Goal: Contribute content

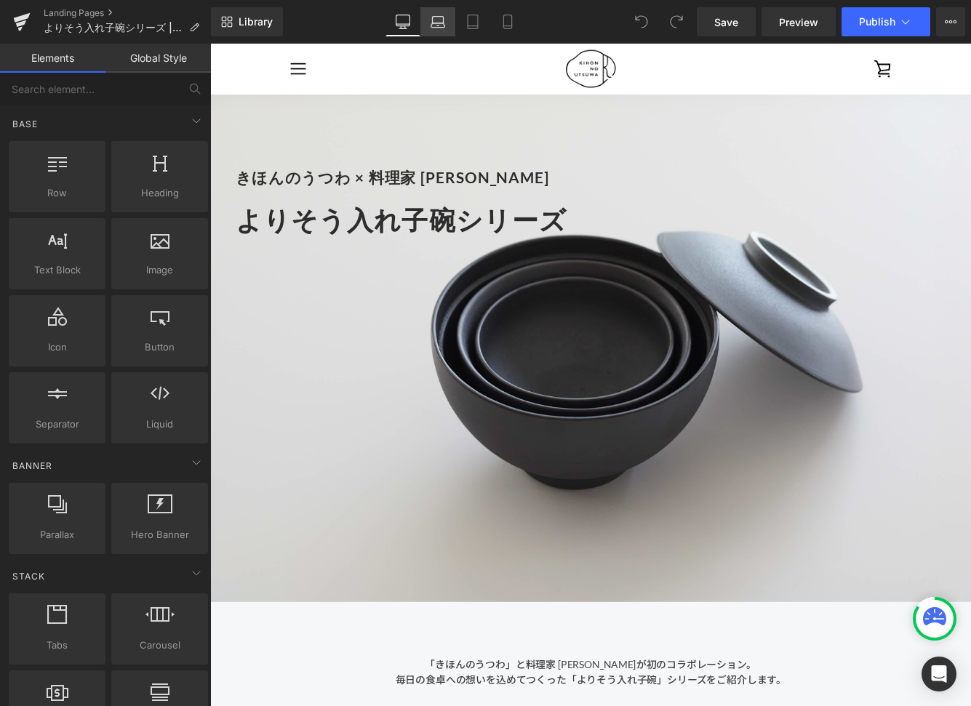
click at [443, 25] on icon at bounding box center [437, 22] width 15 height 15
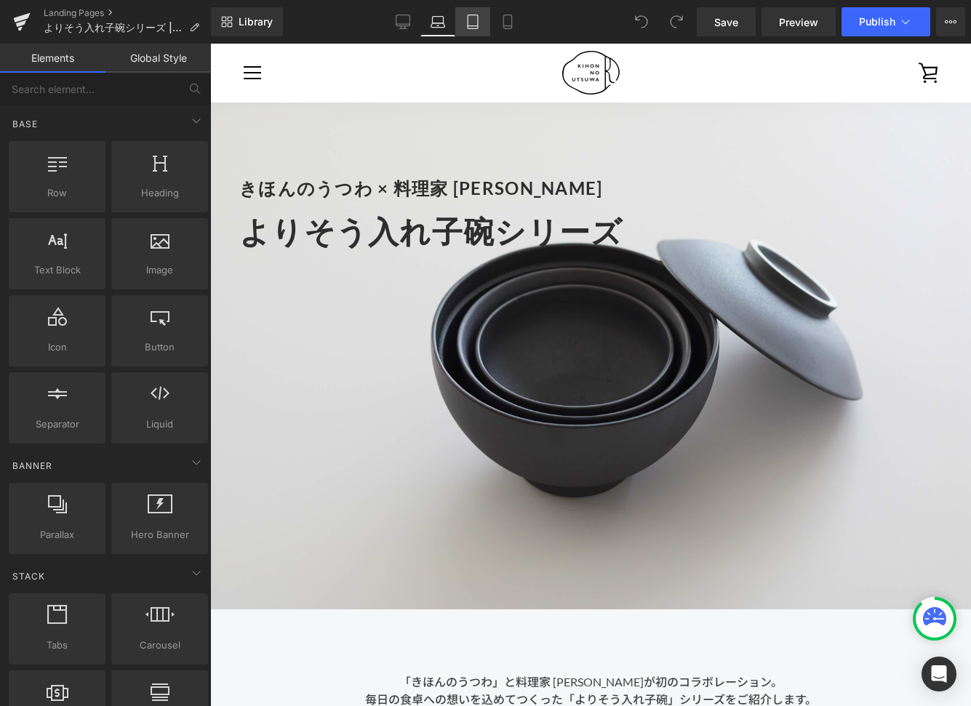
scroll to position [58, 0]
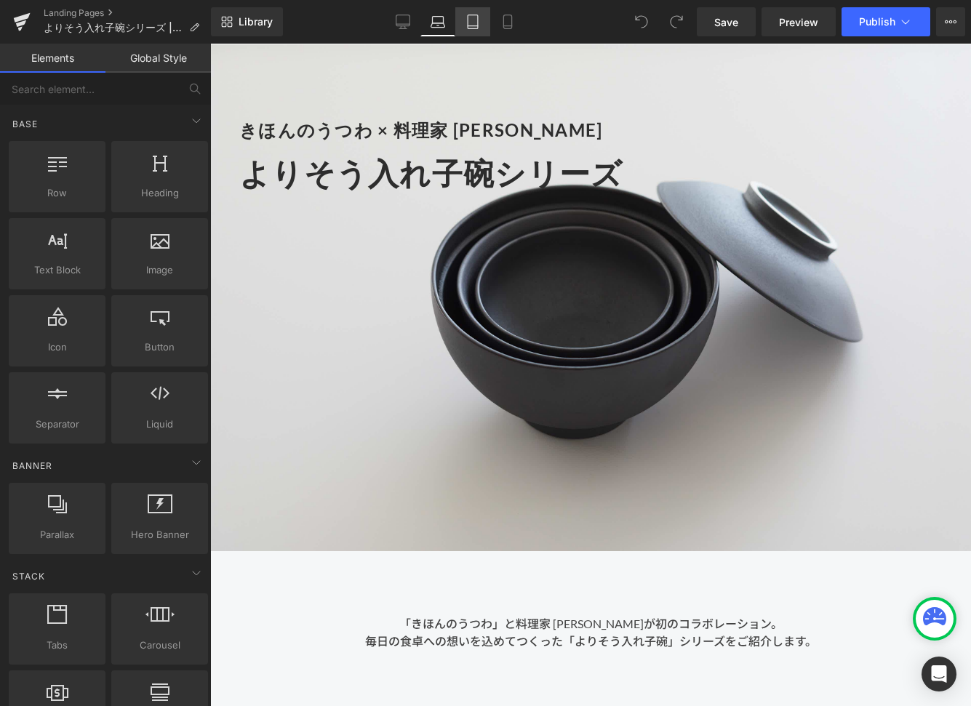
click at [465, 25] on link "Tablet" at bounding box center [472, 21] width 35 height 29
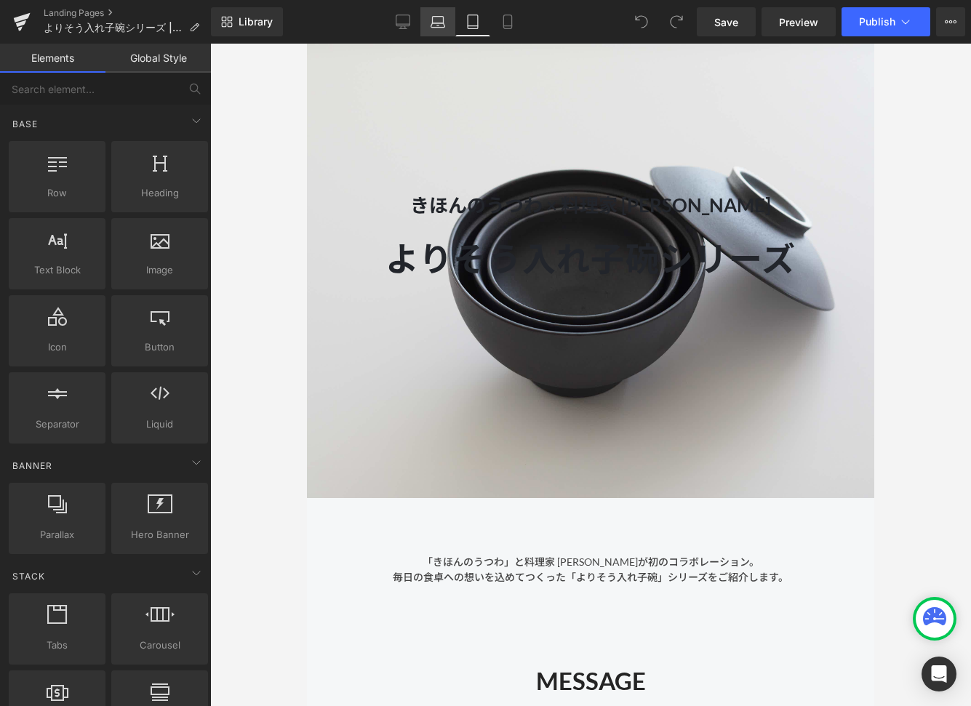
click at [430, 23] on link "Laptop" at bounding box center [437, 21] width 35 height 29
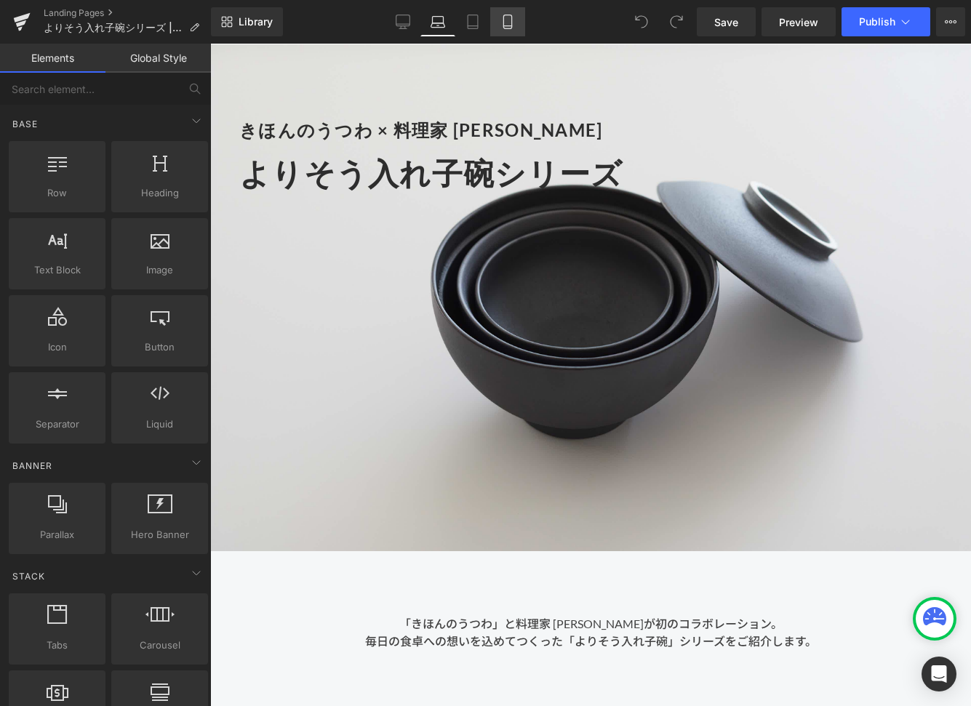
click at [510, 18] on icon at bounding box center [507, 22] width 15 height 15
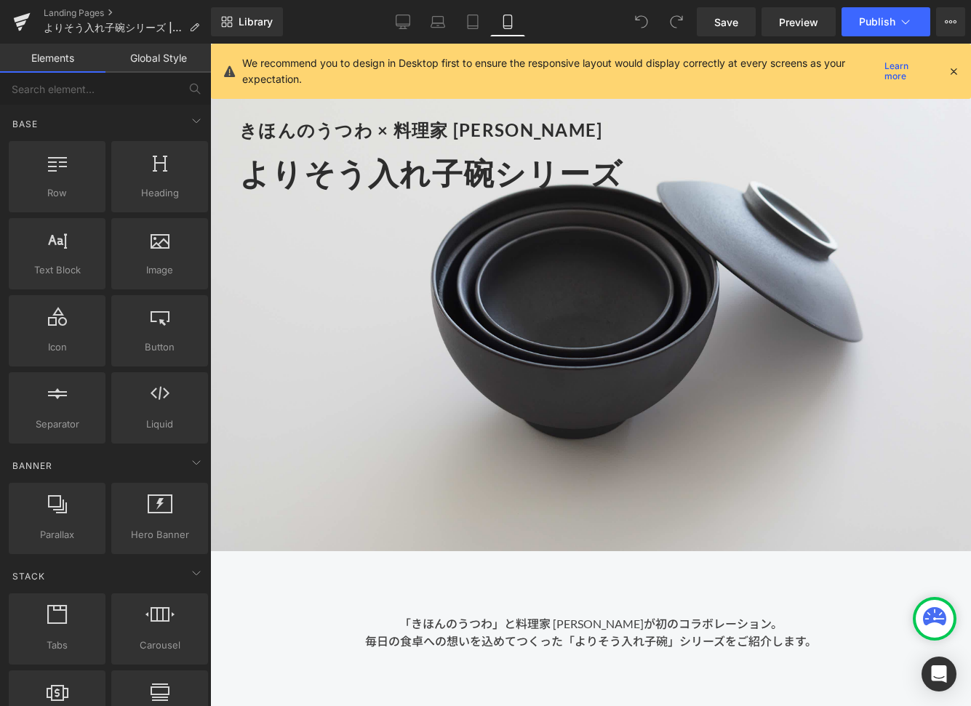
scroll to position [44, 0]
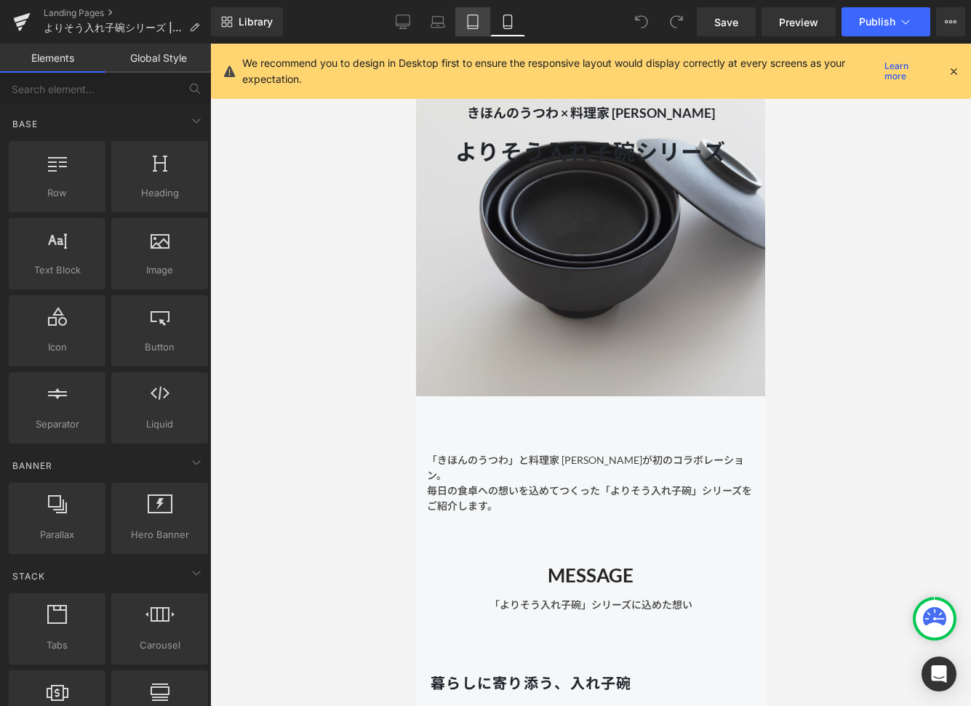
click at [474, 20] on icon at bounding box center [472, 22] width 15 height 15
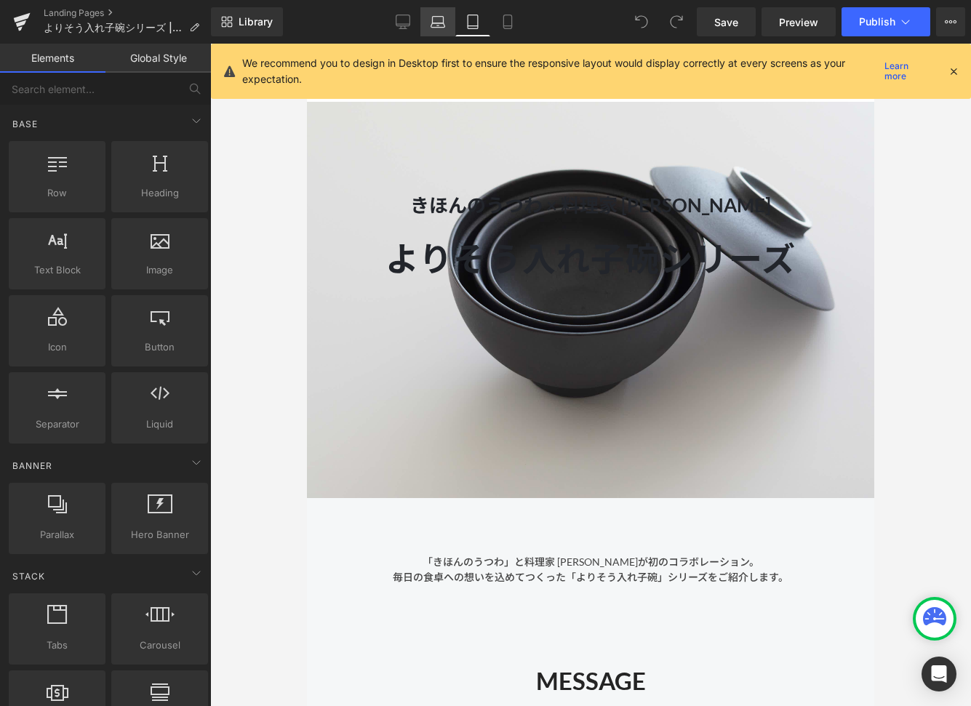
click at [429, 26] on link "Laptop" at bounding box center [437, 21] width 35 height 29
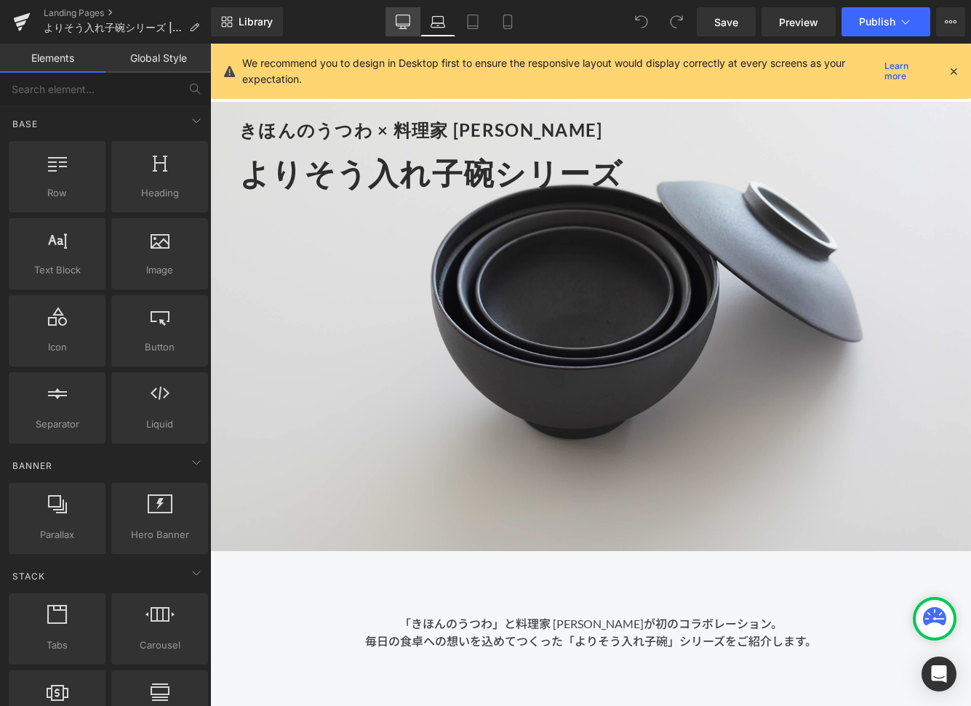
click at [399, 23] on icon at bounding box center [402, 22] width 15 height 15
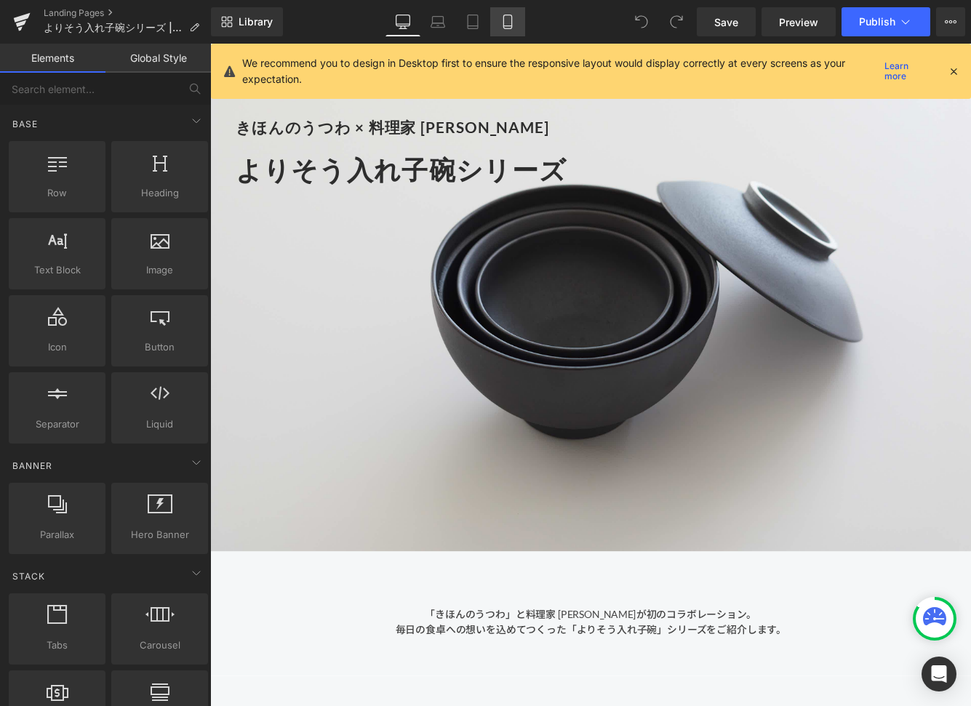
click at [509, 22] on icon at bounding box center [507, 22] width 15 height 15
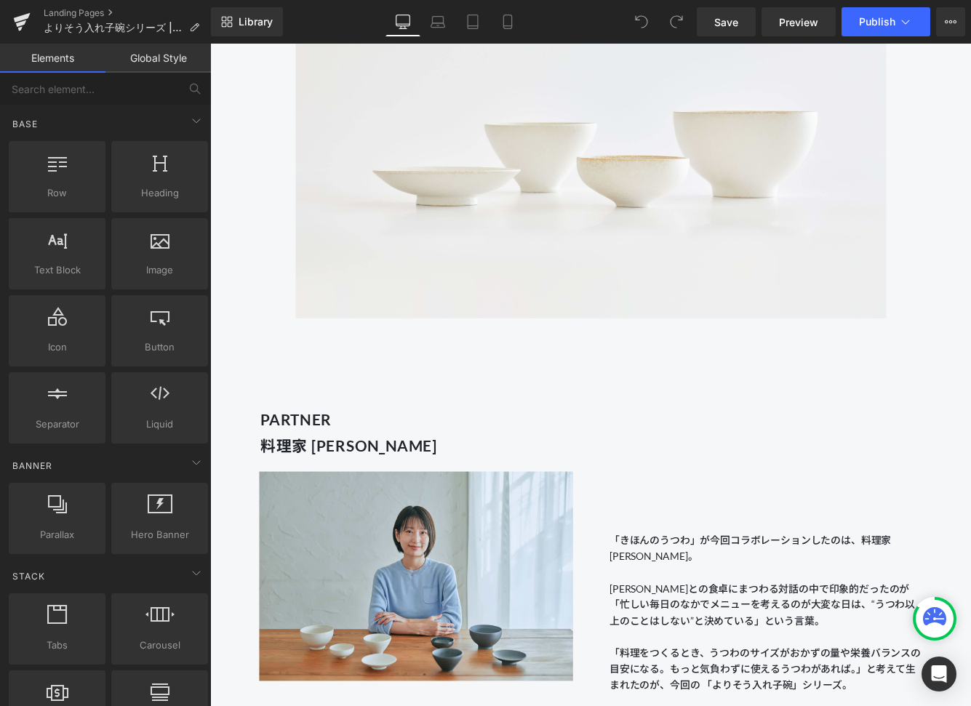
scroll to position [1270, 0]
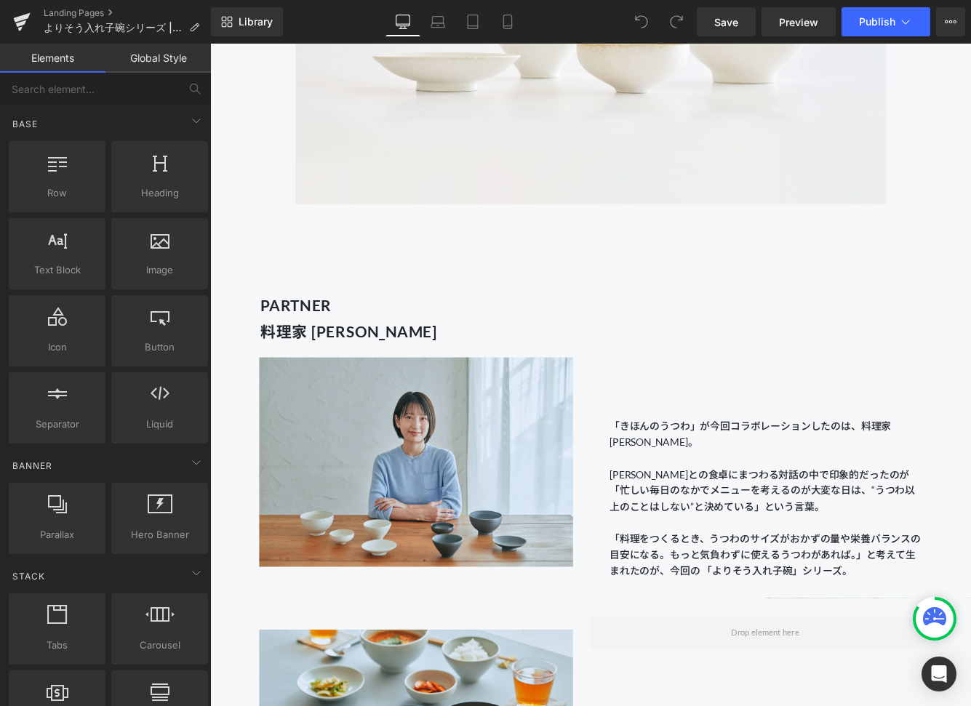
click at [737, 566] on span "「きほんのうつわ」が今回コラボレーションしたのは、料理家 [PERSON_NAME]。 [PERSON_NAME]との食卓にまつわる対話の中で印象的だったのが…" at bounding box center [848, 531] width 353 height 107
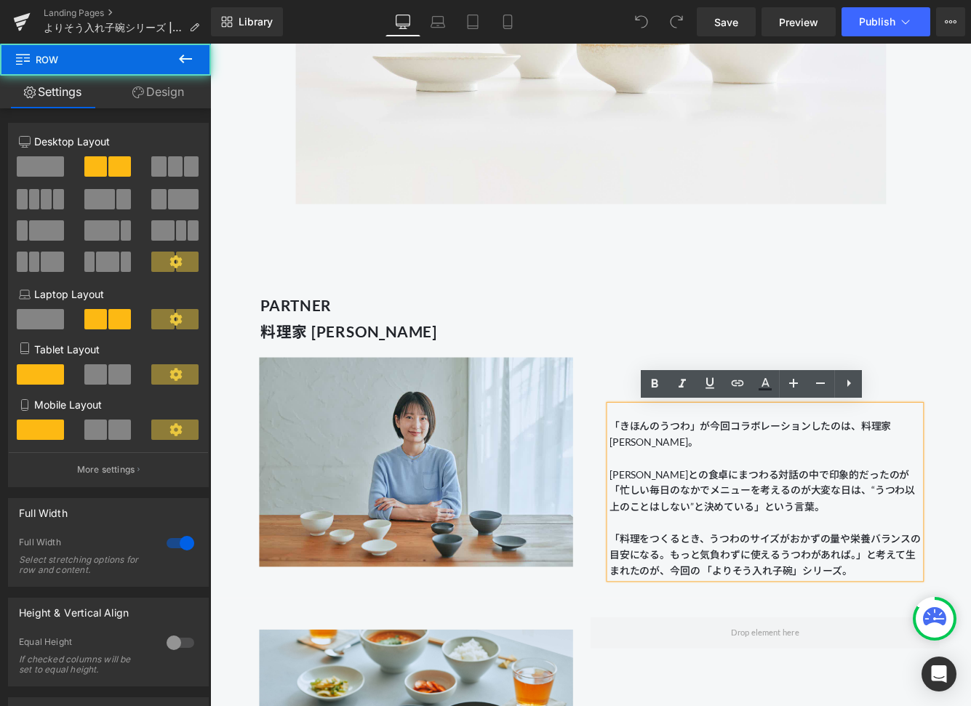
click at [664, 406] on div "「きほんのうつわ」が今回コラボレーションしたのは、料理家 [PERSON_NAME]。 [PERSON_NAME]との食卓にまつわる対話の中で印象的だったのが…" at bounding box center [851, 478] width 403 height 368
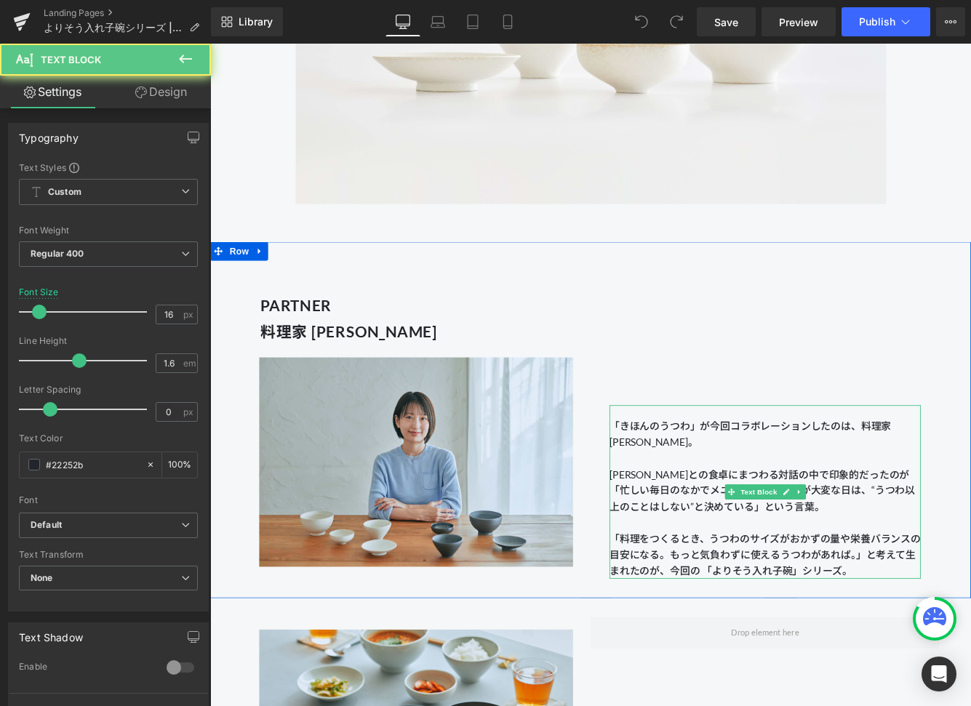
click at [793, 501] on p "「きほんのうつわ」が今回コラボレーションしたのは、料理家 [PERSON_NAME]。 [PERSON_NAME]との食卓にまつわる対話の中で印象的だったのが…" at bounding box center [852, 532] width 360 height 112
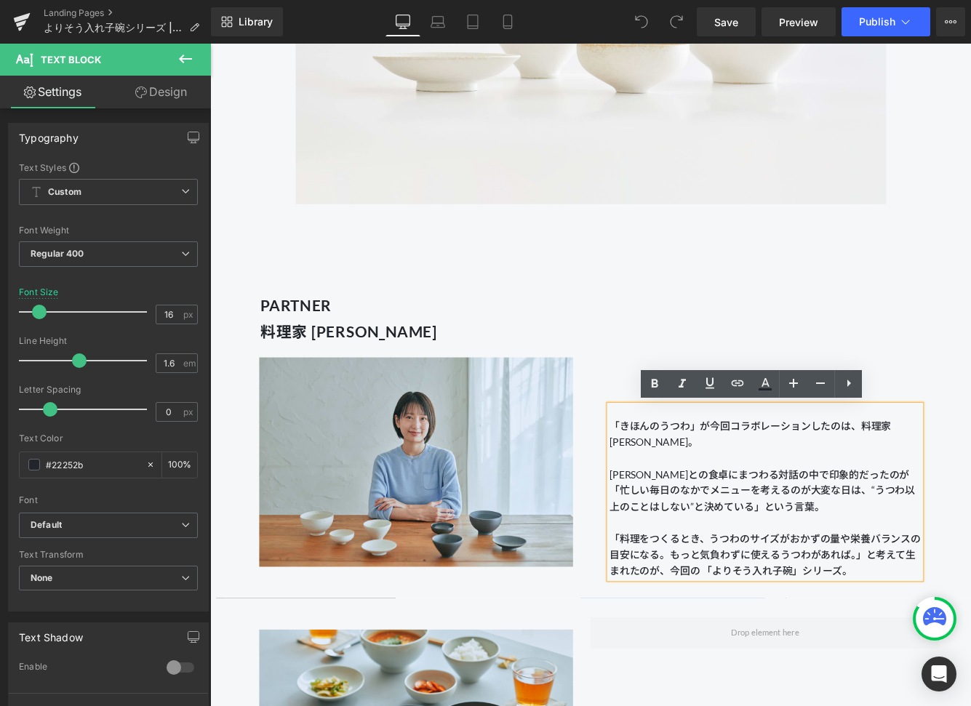
click at [873, 387] on div "「きほんのうつわ」が今回コラボレーションしたのは、料理家 [PERSON_NAME]。 [PERSON_NAME]との食卓にまつわる対話の中で印象的だったのが…" at bounding box center [851, 478] width 403 height 368
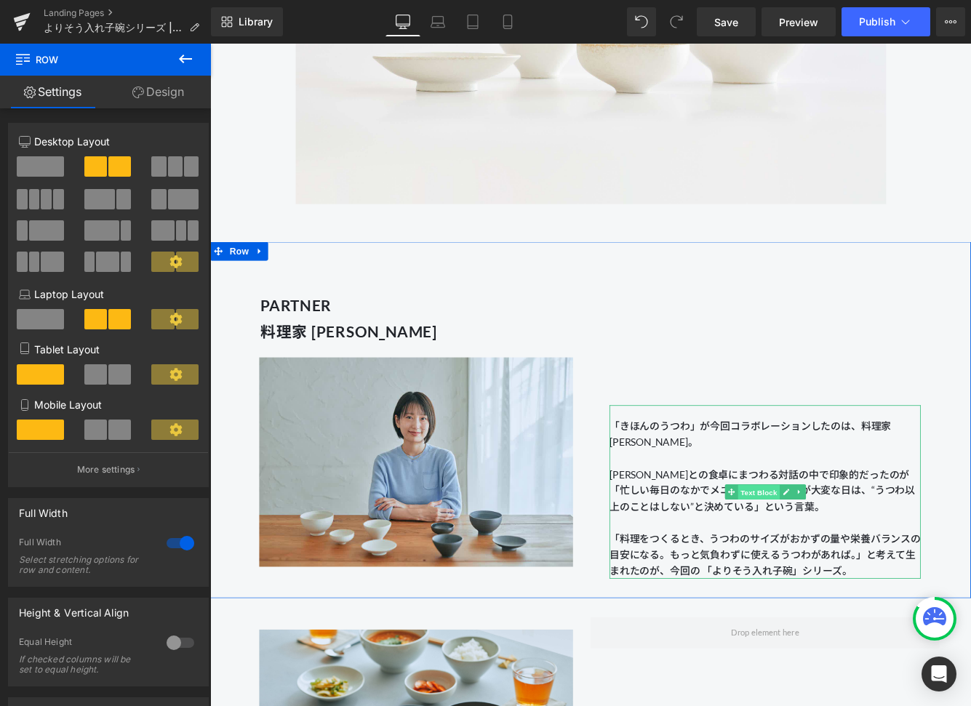
click at [846, 565] on span "Text Block" at bounding box center [844, 562] width 48 height 17
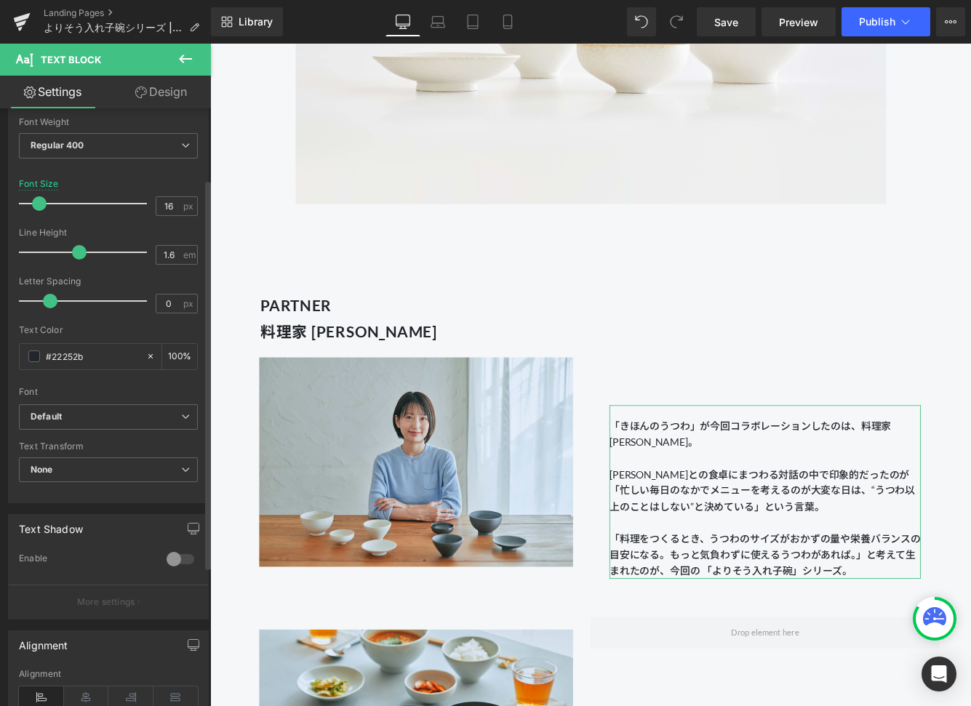
scroll to position [97, 0]
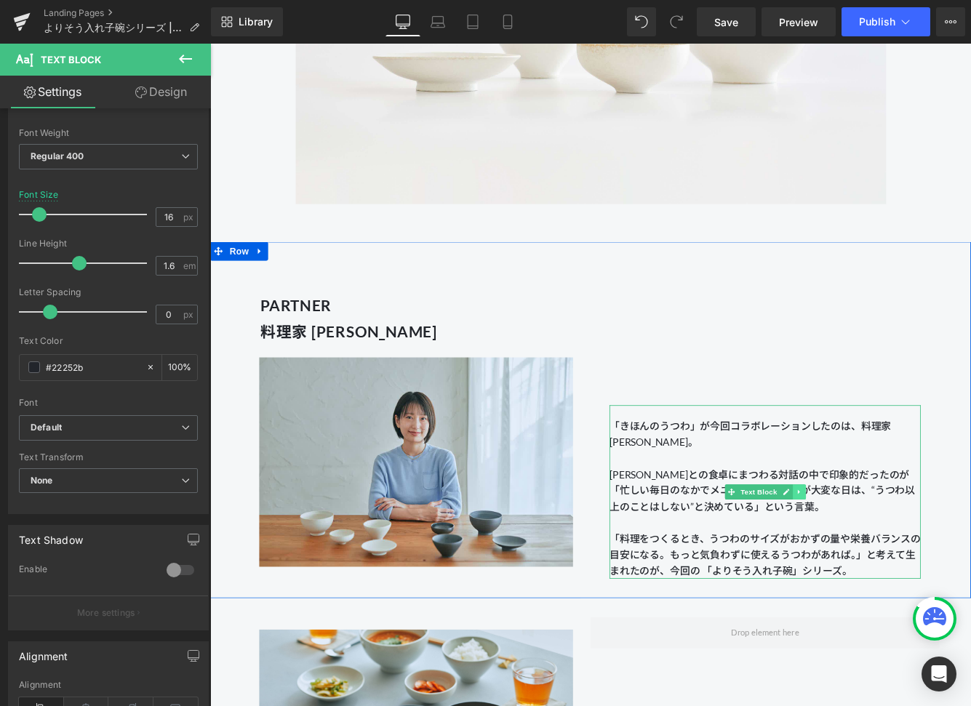
click at [889, 563] on icon at bounding box center [890, 562] width 2 height 5
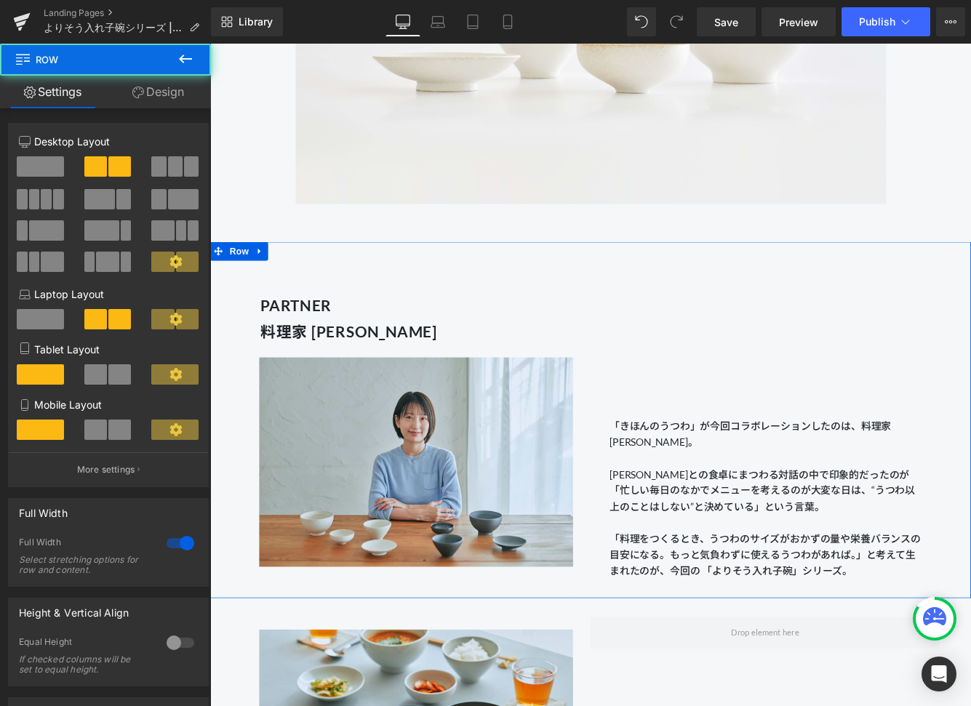
click at [842, 394] on div "「きほんのうつわ」が今回コラボレーションしたのは、料理家 [PERSON_NAME]。 [PERSON_NAME]との食卓にまつわる対話の中で印象的だったのが…" at bounding box center [851, 478] width 403 height 368
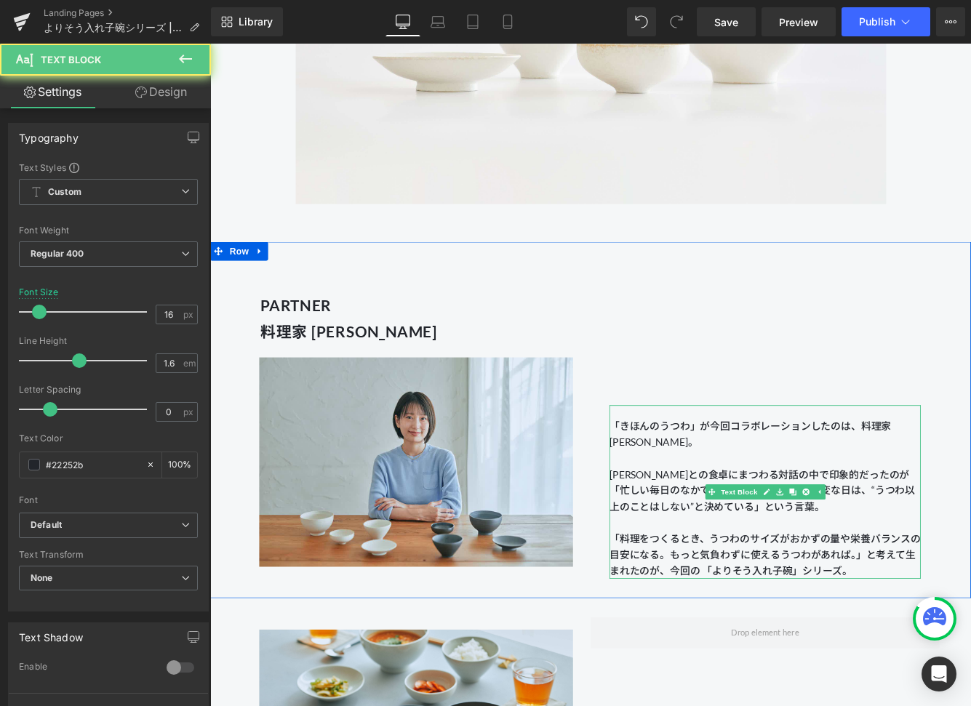
click at [842, 548] on span "「きほんのうつわ」が今回コラボレーションしたのは、料理家 [PERSON_NAME]。 [PERSON_NAME]との食卓にまつわる対話の中で印象的だったのが…" at bounding box center [848, 531] width 353 height 107
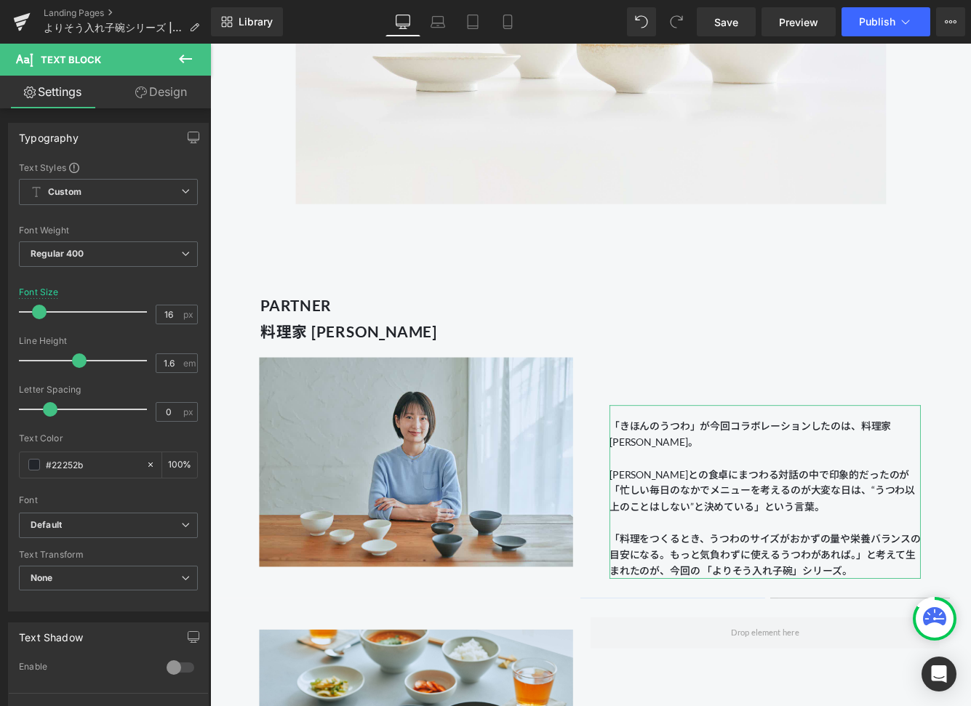
click at [165, 102] on link "Design" at bounding box center [160, 92] width 105 height 33
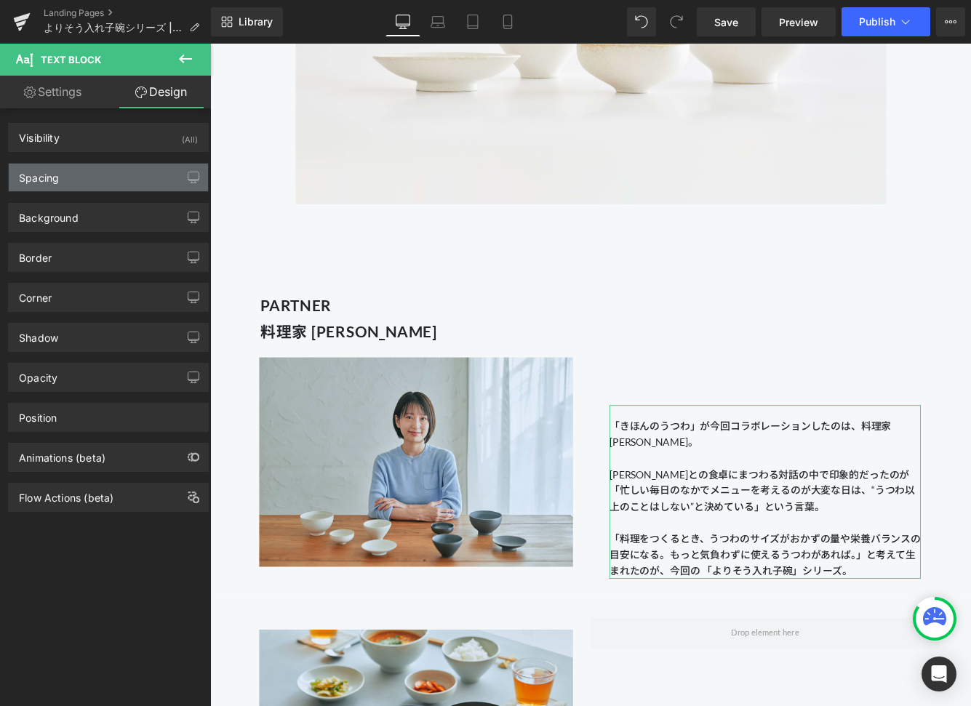
click at [66, 182] on div "Spacing" at bounding box center [108, 178] width 199 height 28
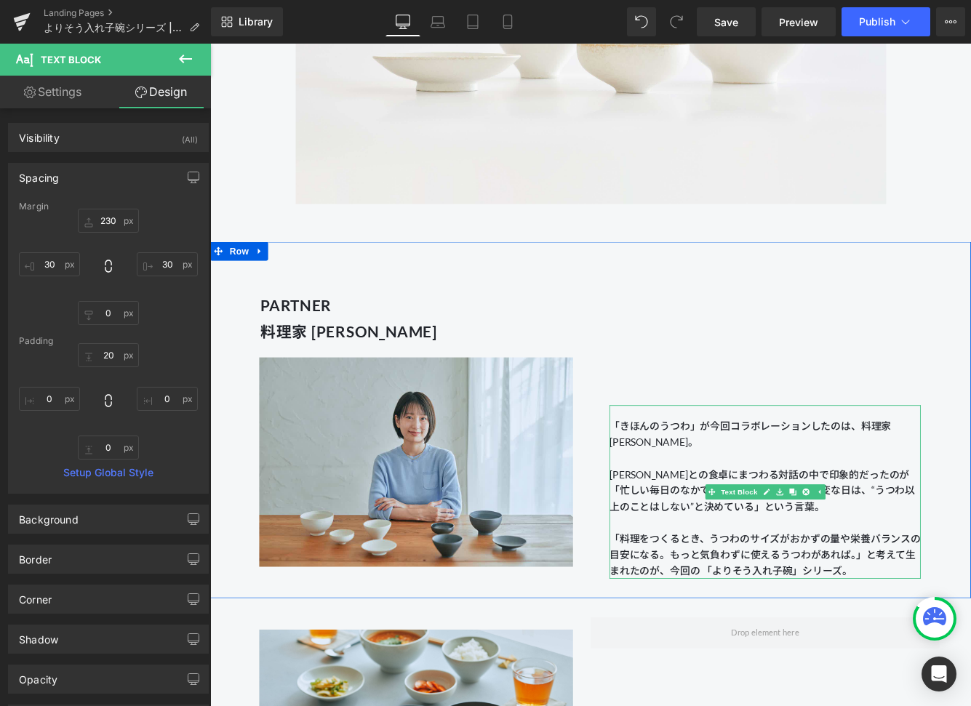
click at [799, 473] on div "「きほんのうつわ」が今回コラボレーションしたのは、料理家 [PERSON_NAME]。 [PERSON_NAME]との食卓にまつわる対話の中で印象的だったのが…" at bounding box center [852, 562] width 360 height 201
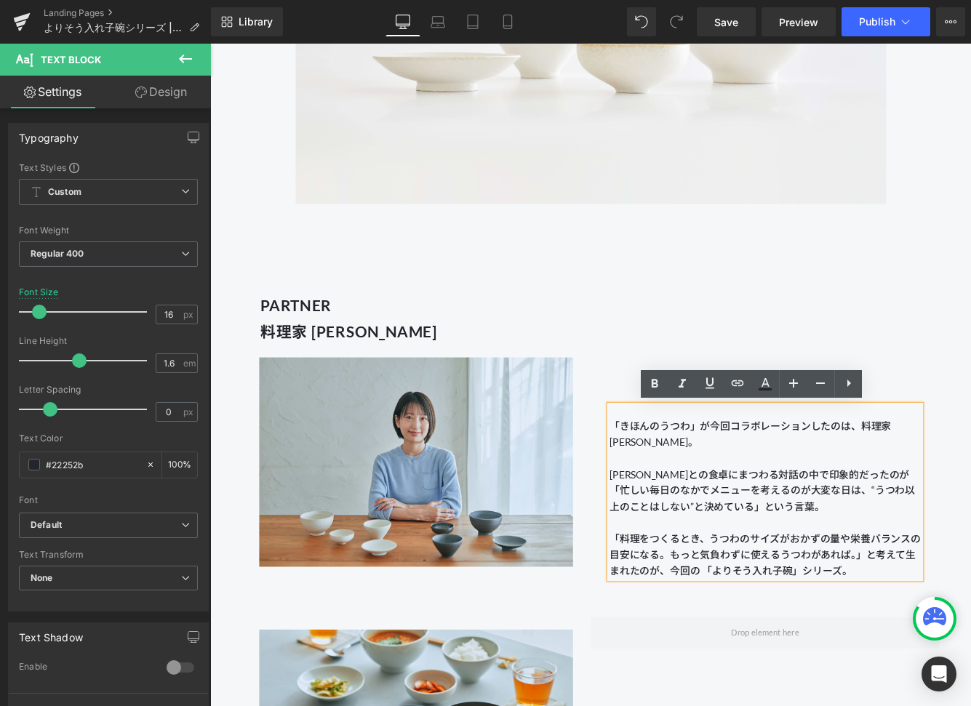
click at [678, 430] on div "「きほんのうつわ」が今回コラボレーションしたのは、料理家 [PERSON_NAME]。 [PERSON_NAME]との食卓にまつわる対話の中で印象的だったのが…" at bounding box center [851, 478] width 403 height 368
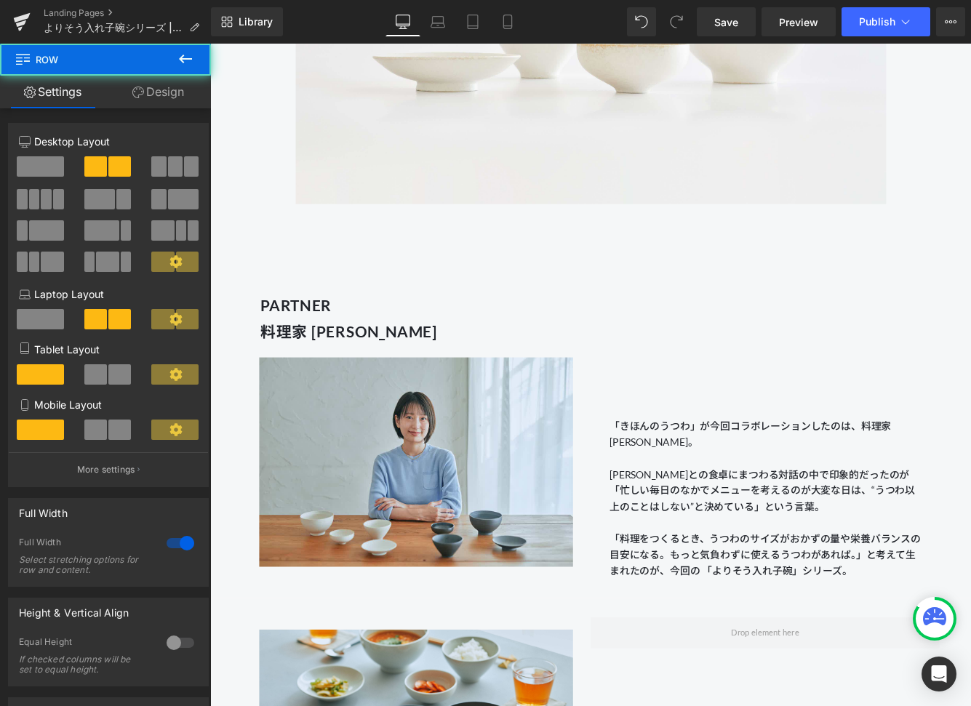
click at [784, 555] on div "「きほんのうつわ」が今回コラボレーションしたのは、料理家 [PERSON_NAME]。 [PERSON_NAME]との食卓にまつわる対話の中で印象的だったのが…" at bounding box center [852, 562] width 360 height 201
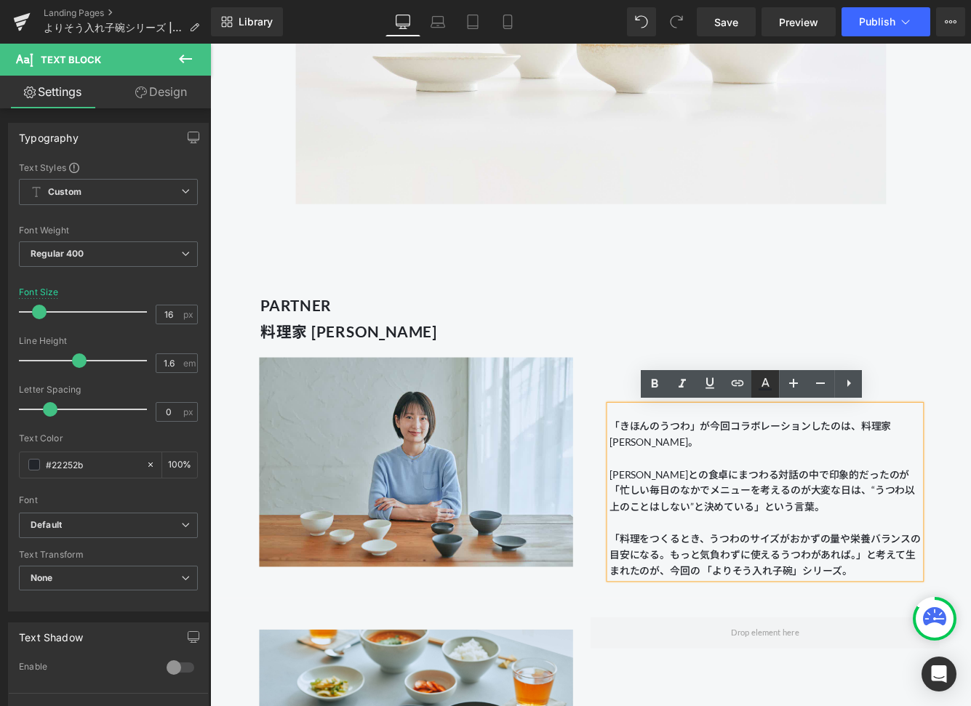
click at [861, 382] on div "「きほんのうつわ」が今回コラボレーションしたのは、料理家 [PERSON_NAME]。 [PERSON_NAME]との食卓にまつわる対話の中で印象的だったのが…" at bounding box center [851, 478] width 403 height 368
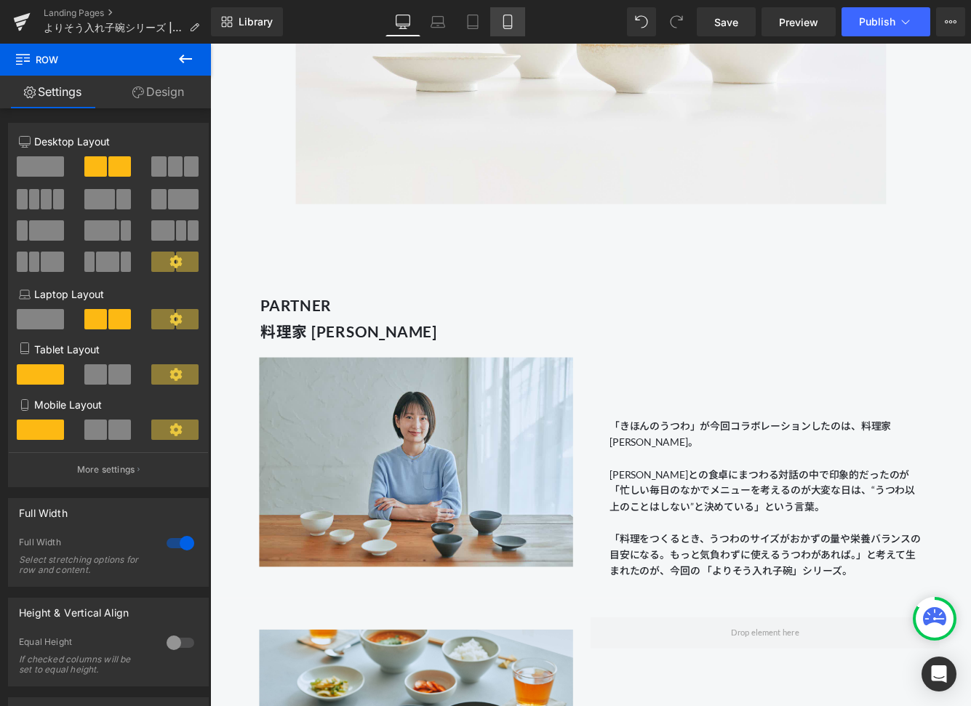
click at [511, 28] on icon at bounding box center [507, 22] width 8 height 14
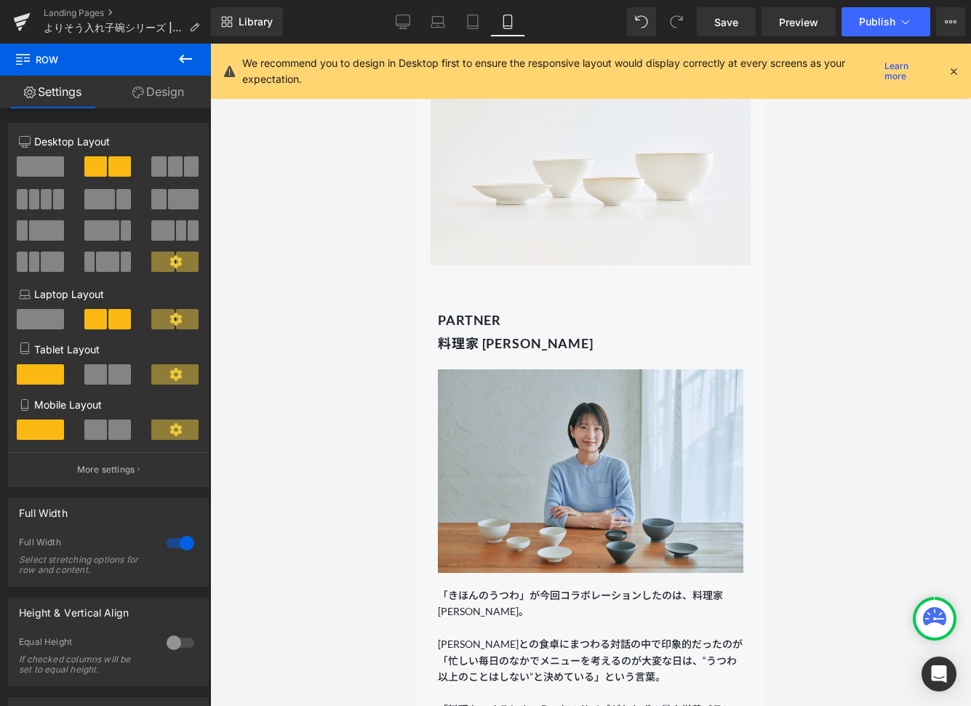
click at [957, 73] on icon at bounding box center [953, 71] width 13 height 13
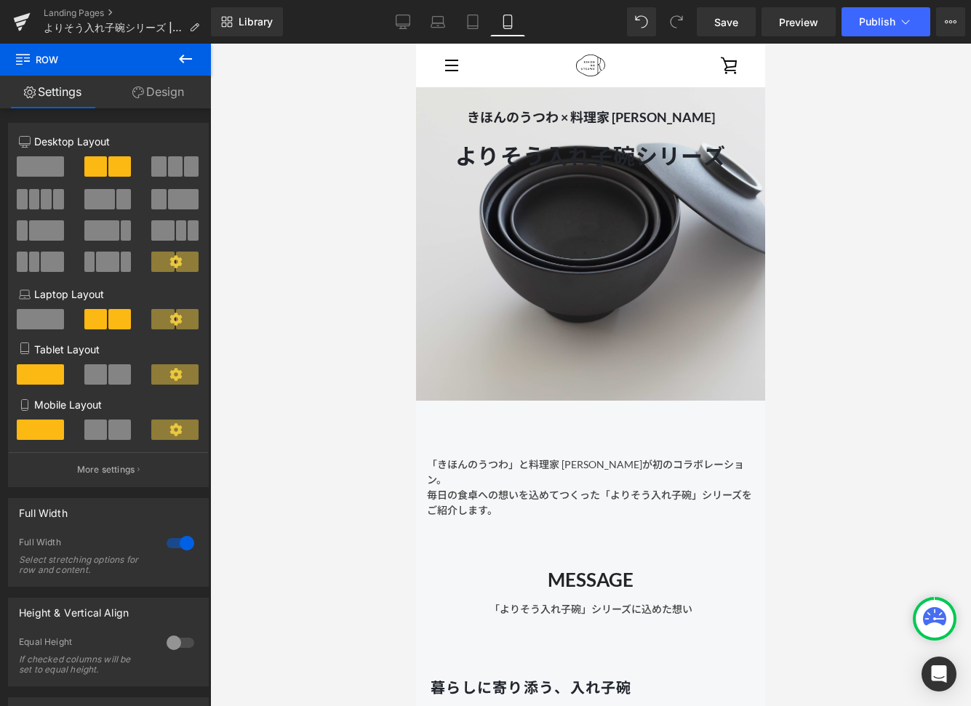
scroll to position [0, 0]
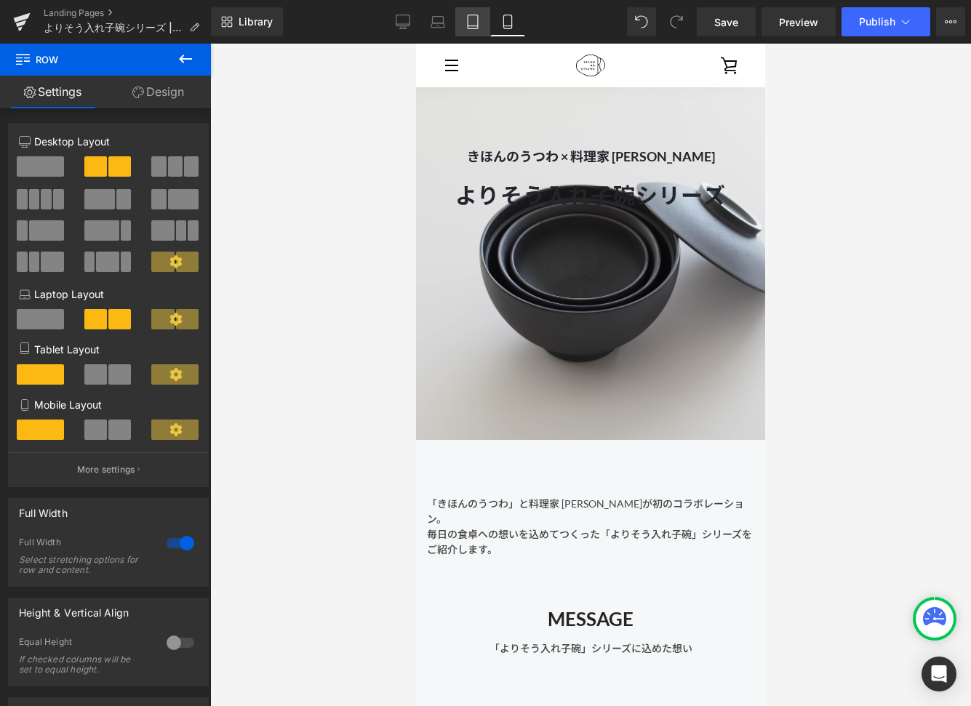
click at [481, 28] on link "Tablet" at bounding box center [472, 21] width 35 height 29
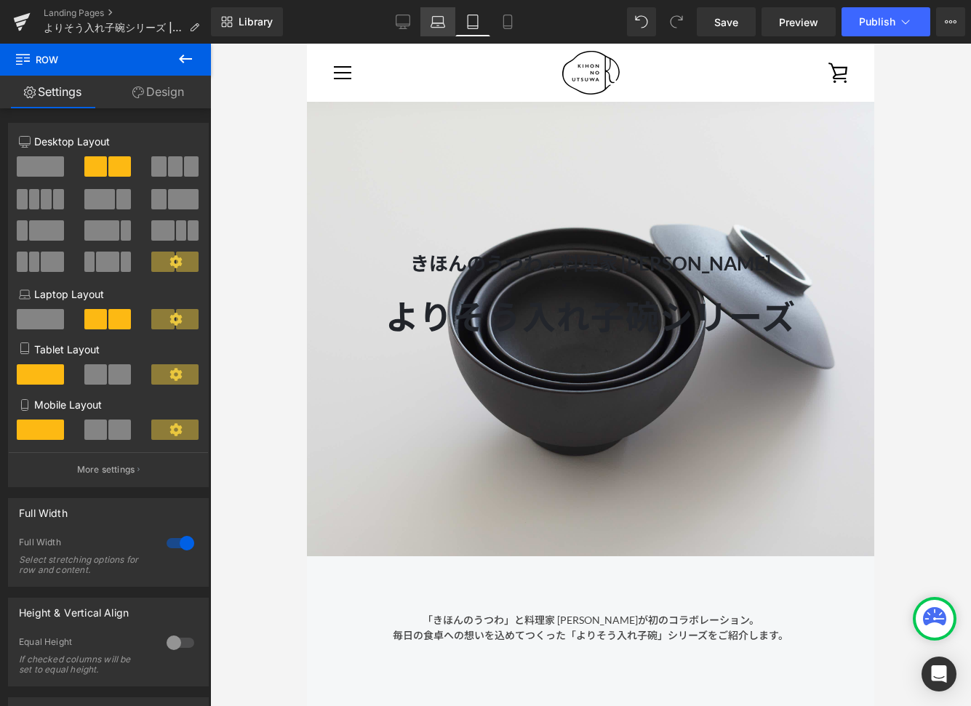
click at [438, 25] on icon at bounding box center [437, 25] width 2 height 0
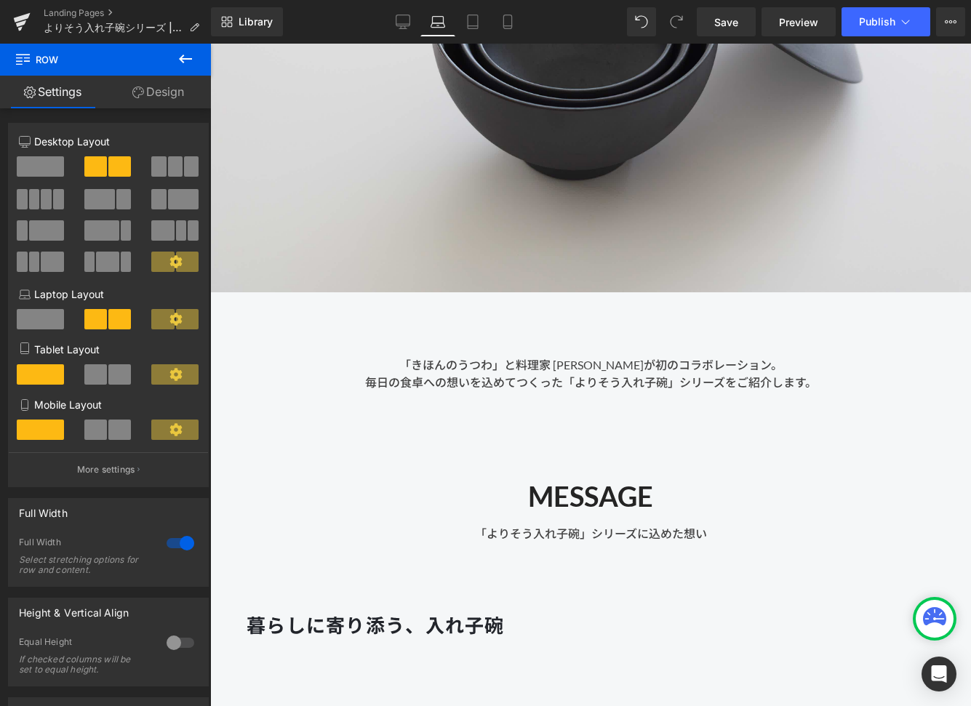
scroll to position [414, 0]
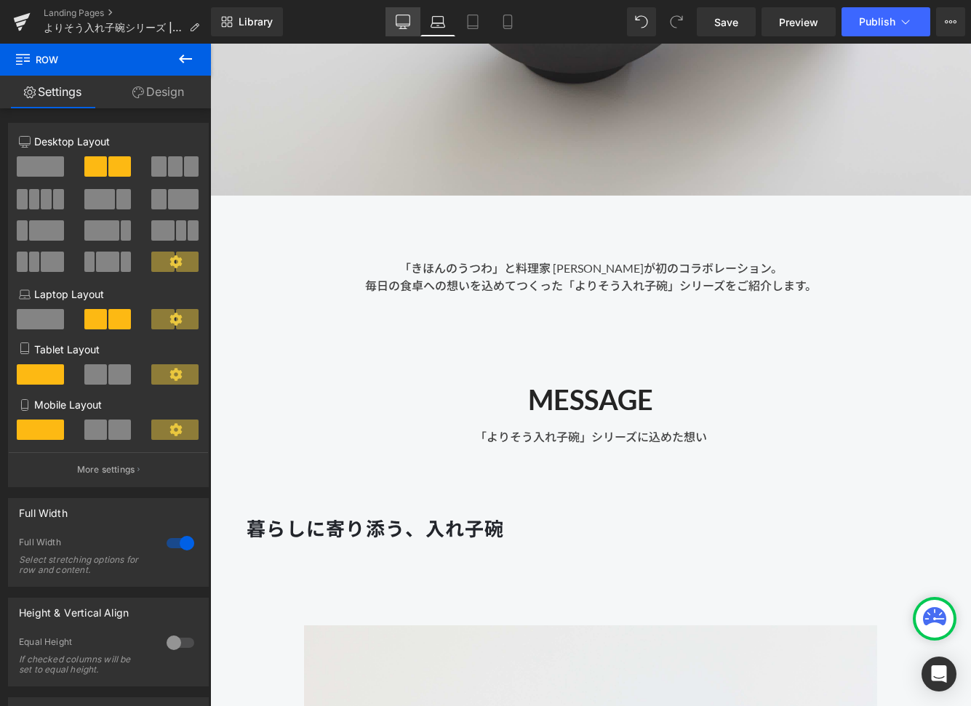
click at [394, 18] on link "Desktop" at bounding box center [402, 21] width 35 height 29
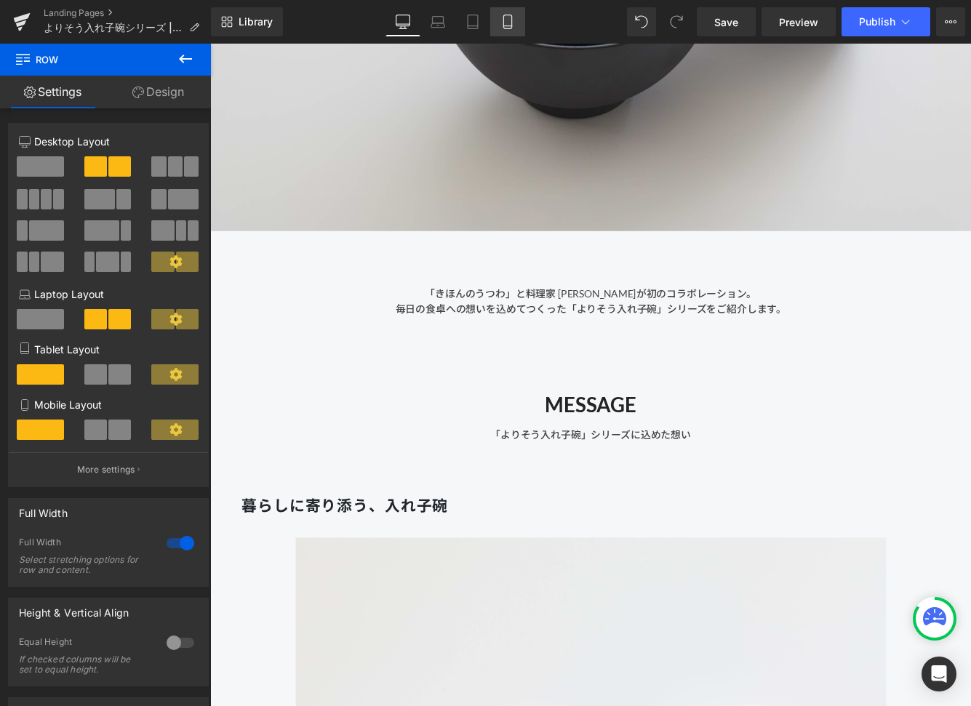
click at [505, 19] on icon at bounding box center [507, 22] width 15 height 15
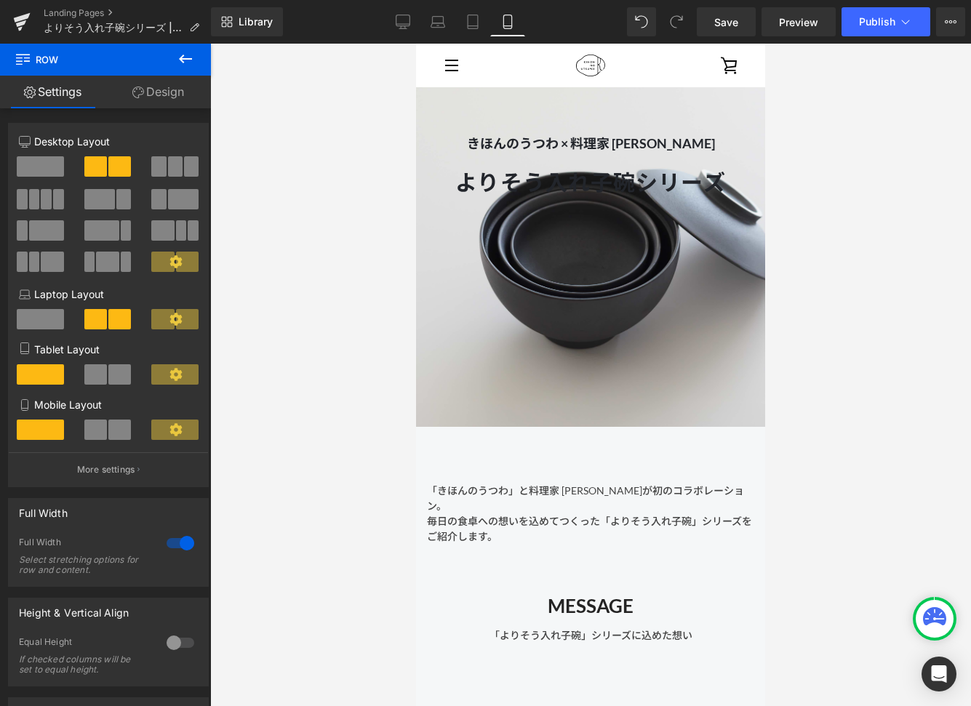
scroll to position [0, 0]
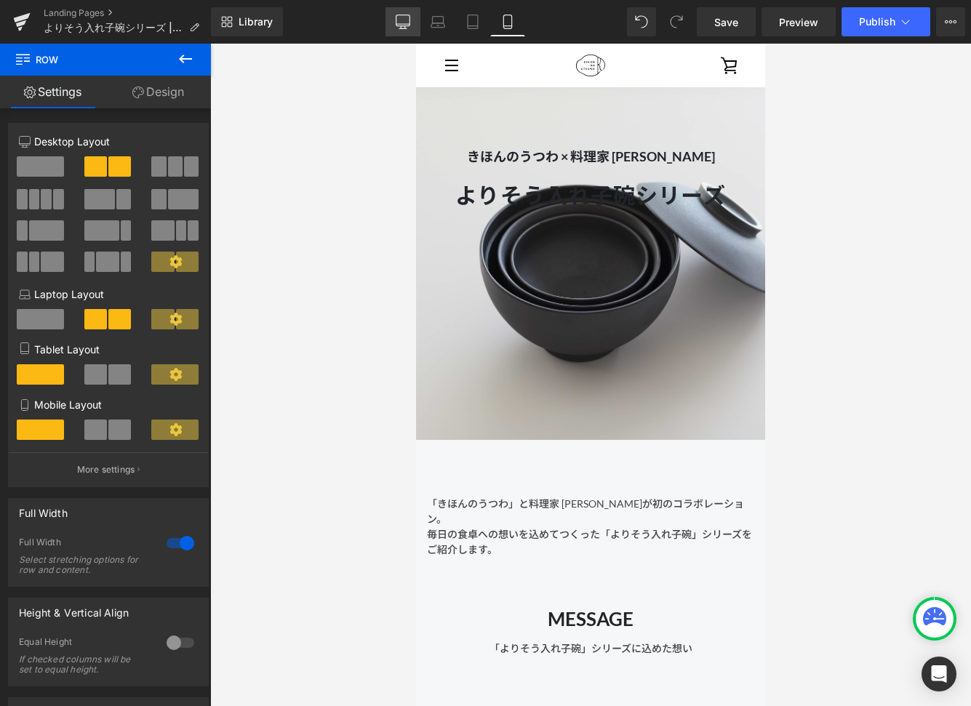
click at [405, 20] on icon at bounding box center [402, 22] width 15 height 15
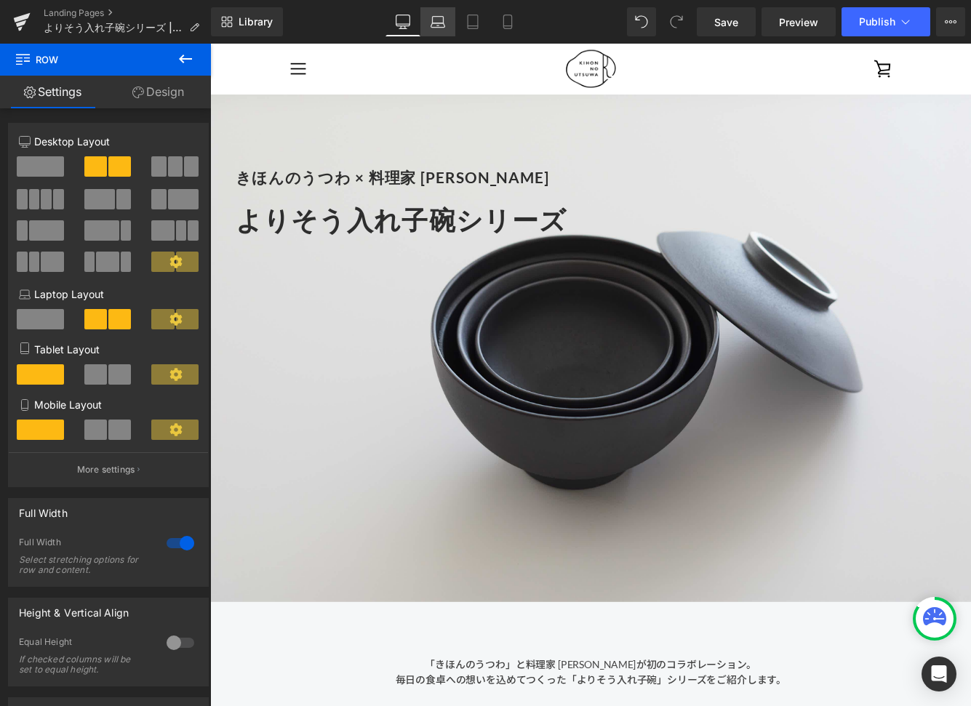
click at [441, 28] on icon at bounding box center [437, 22] width 15 height 15
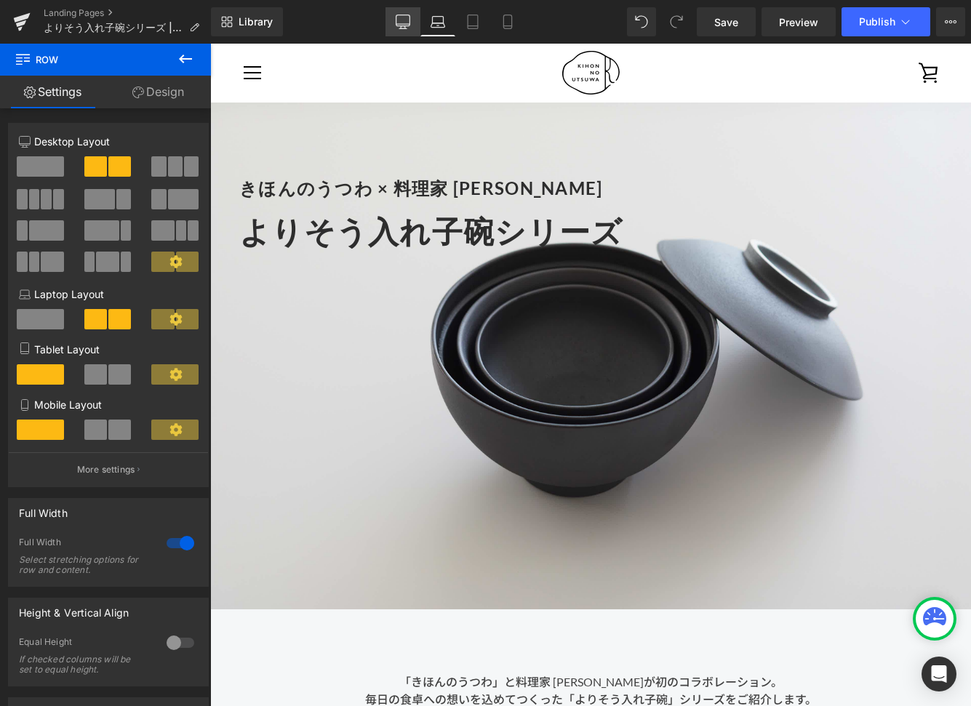
click at [413, 31] on link "Desktop" at bounding box center [402, 21] width 35 height 29
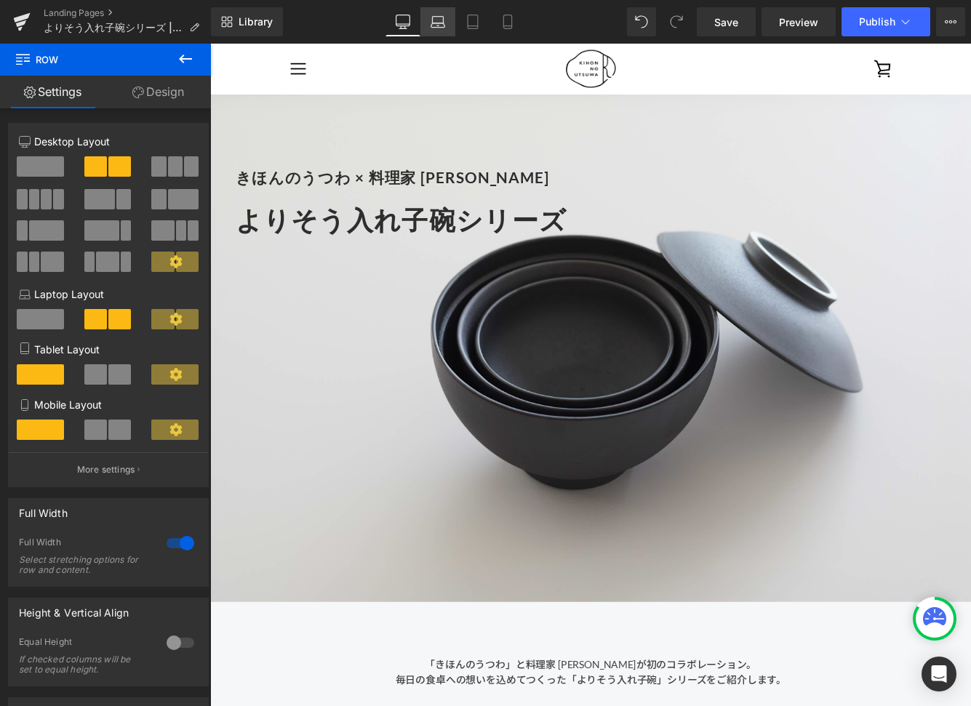
click at [430, 25] on icon at bounding box center [437, 25] width 14 height 4
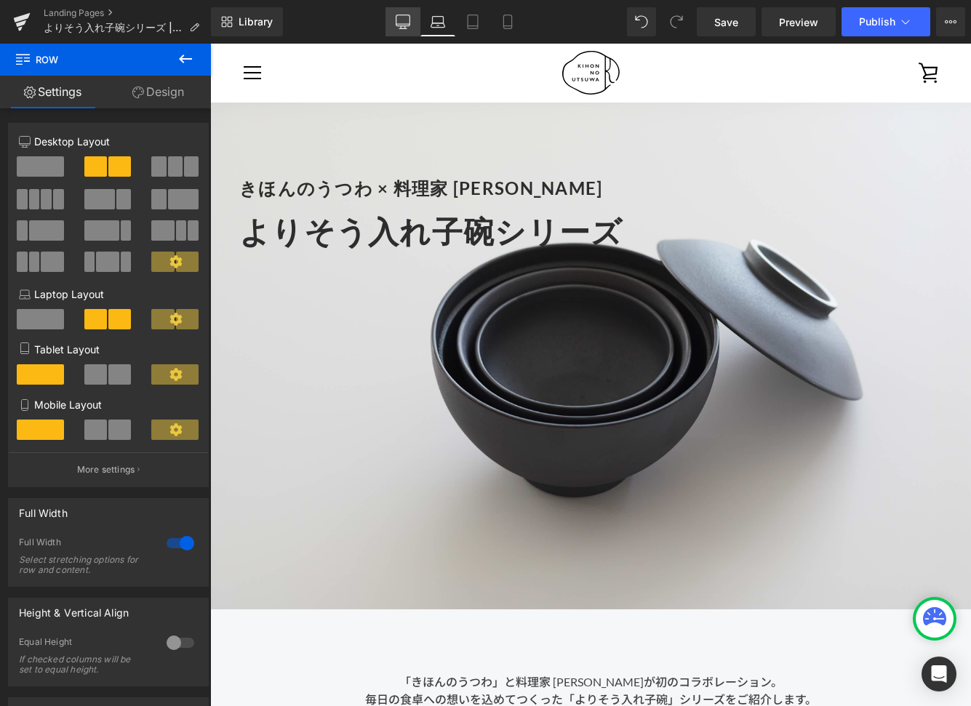
click at [407, 25] on icon at bounding box center [402, 22] width 15 height 15
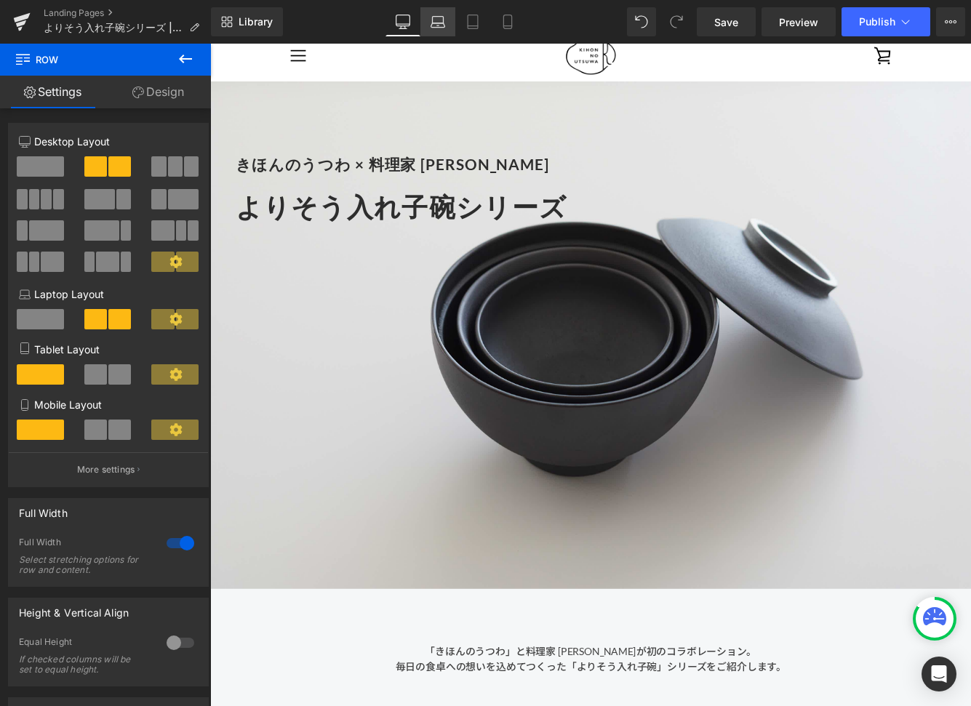
click at [434, 26] on icon at bounding box center [437, 22] width 15 height 15
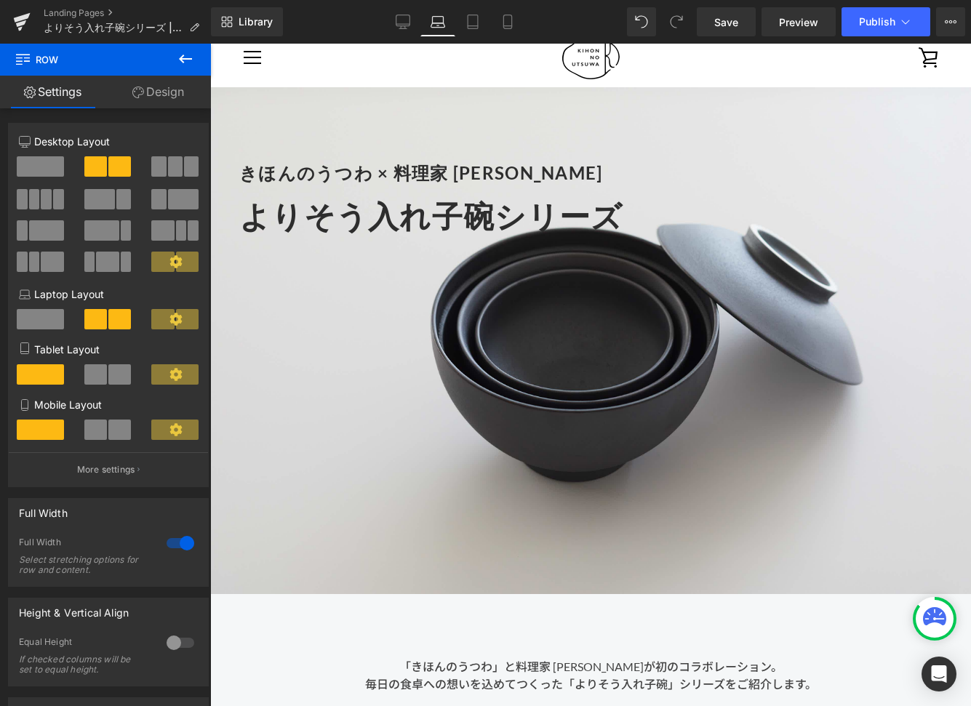
scroll to position [0, 0]
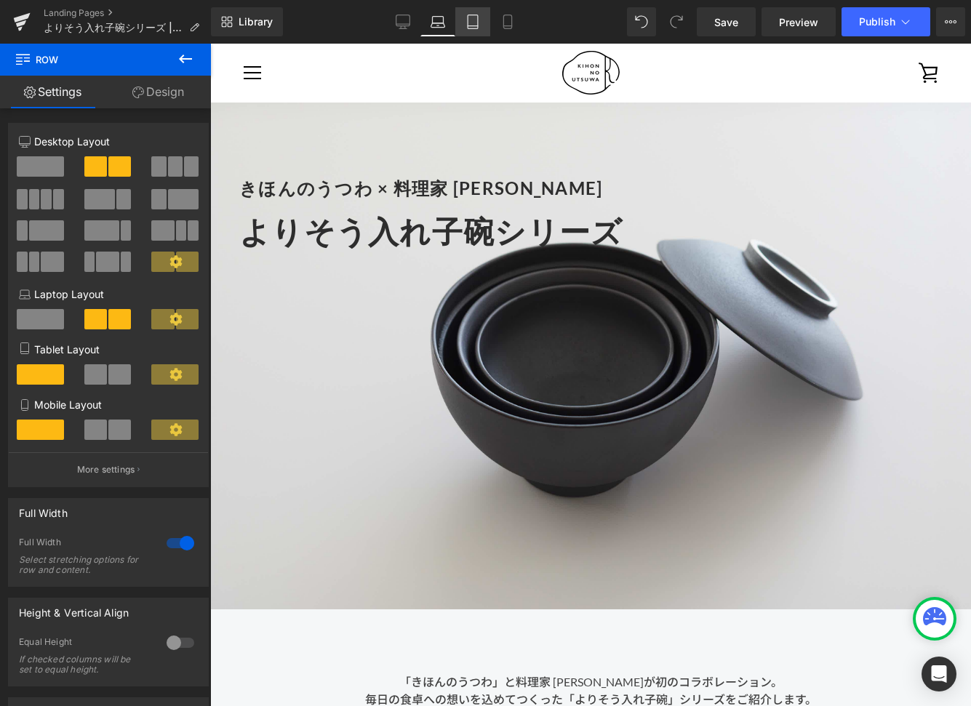
click at [481, 27] on link "Tablet" at bounding box center [472, 21] width 35 height 29
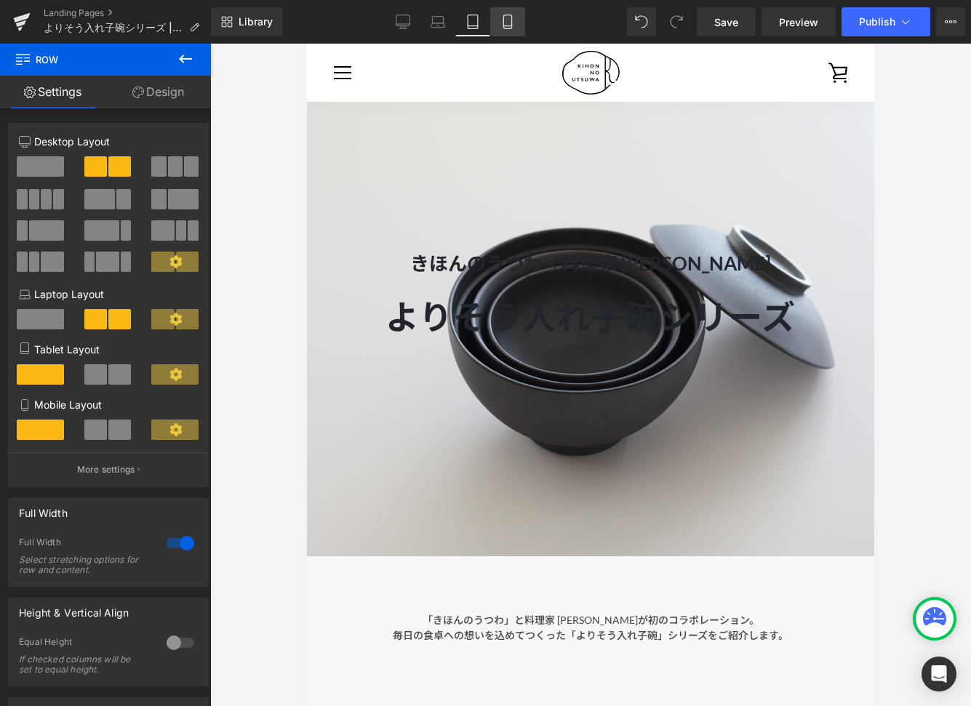
click at [515, 26] on link "Mobile" at bounding box center [507, 21] width 35 height 29
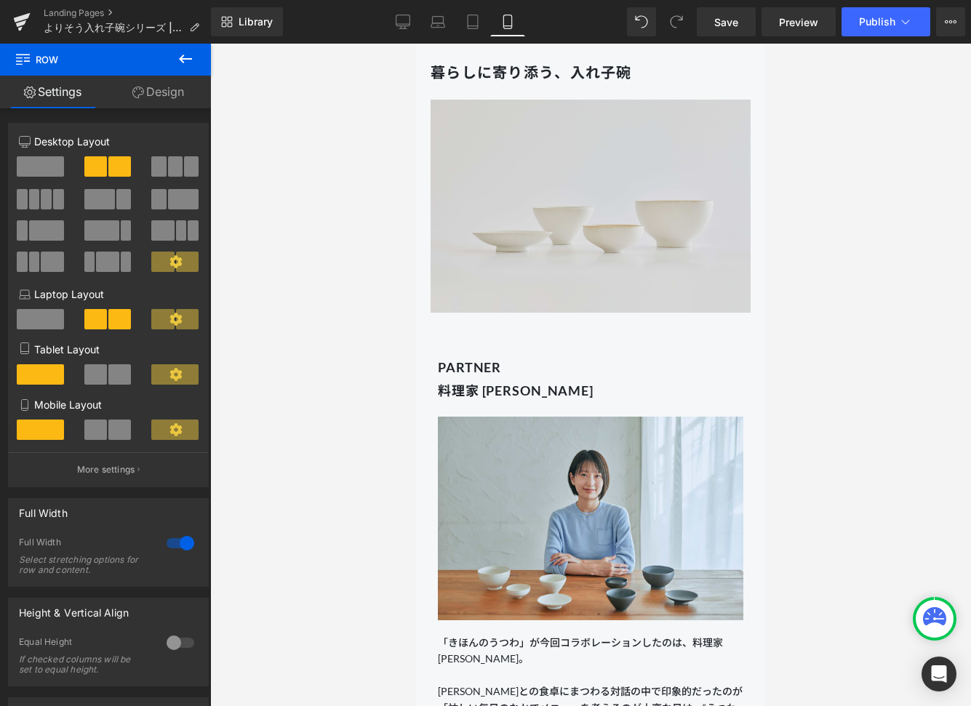
scroll to position [683, 0]
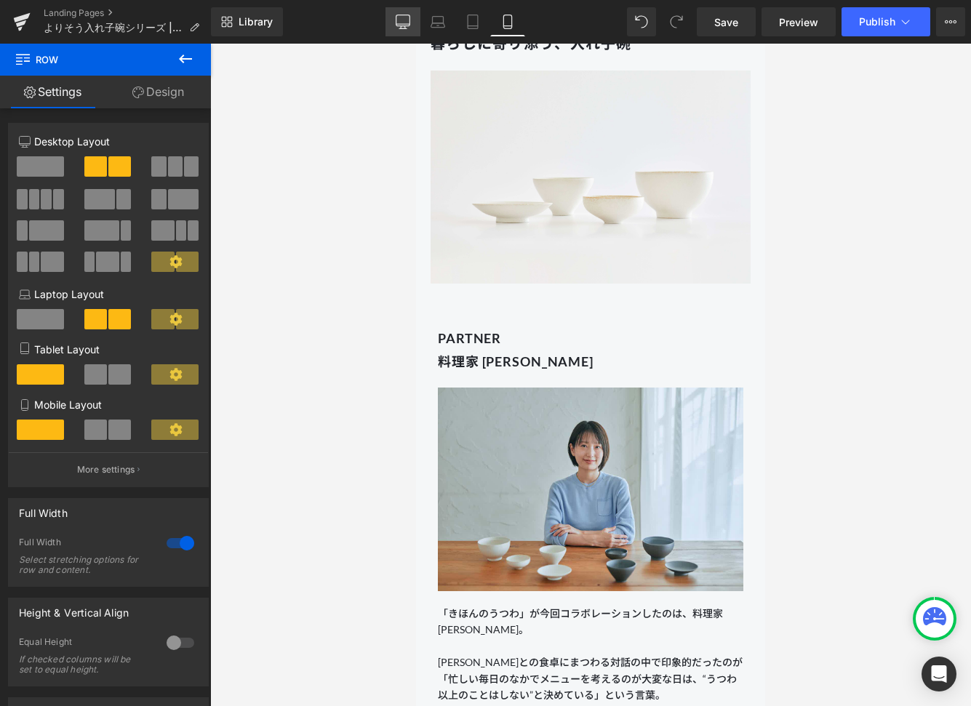
click at [403, 12] on link "Desktop" at bounding box center [402, 21] width 35 height 29
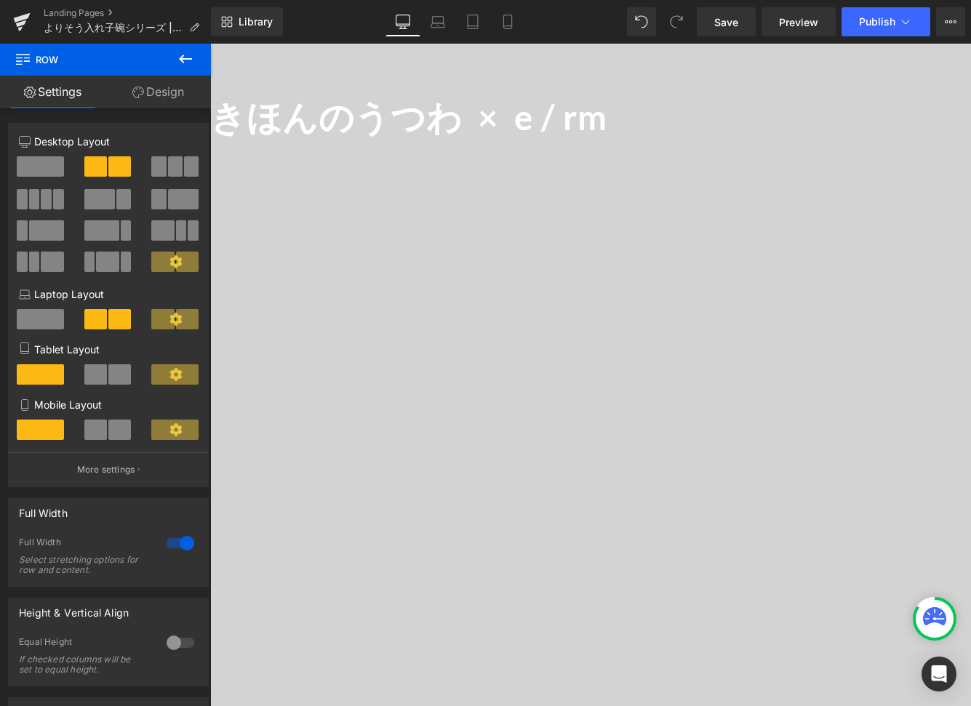
scroll to position [1284, 0]
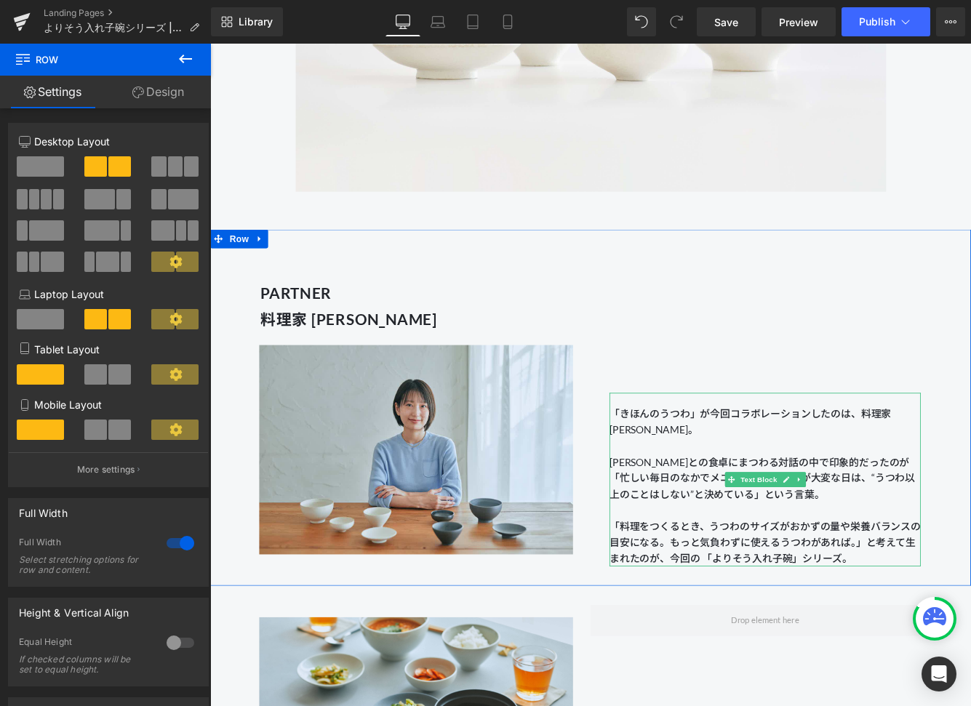
click at [745, 499] on p "「きほんのうつわ」が今回コラボレーションしたのは、料理家 [PERSON_NAME]。 [PERSON_NAME]との食卓にまつわる対話の中で印象的だったのが…" at bounding box center [852, 518] width 360 height 112
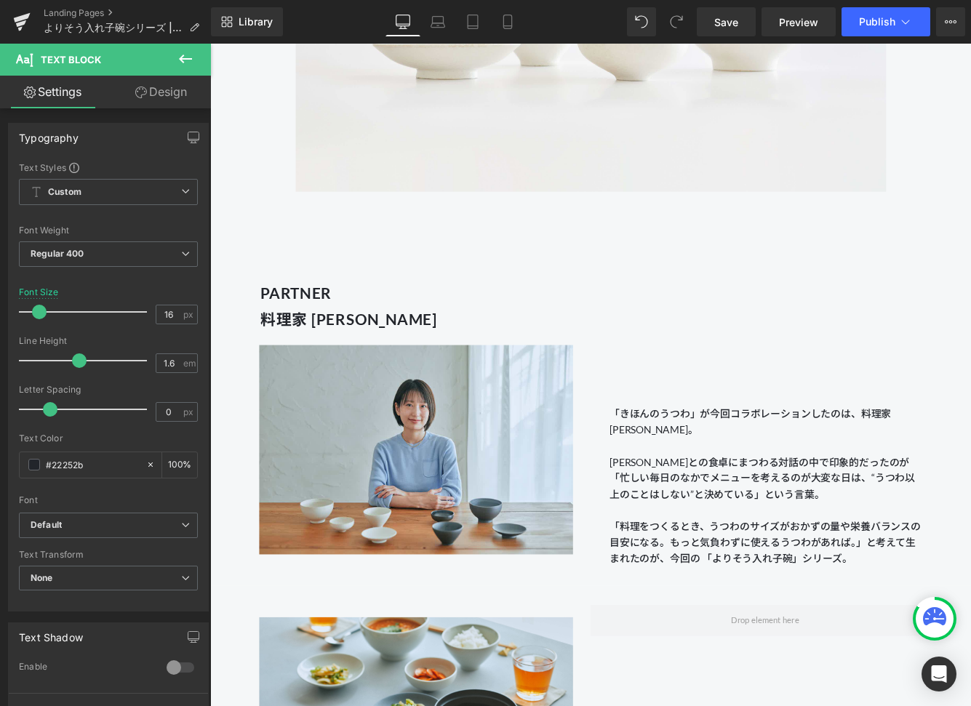
click at [164, 94] on link "Design" at bounding box center [160, 92] width 105 height 33
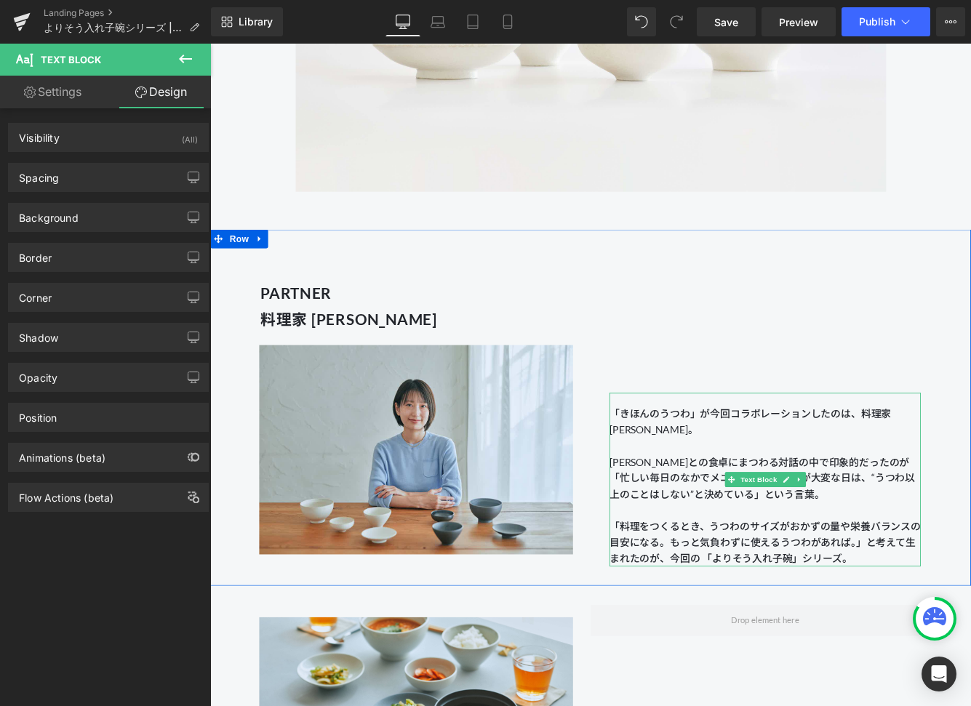
click at [773, 537] on p "「きほんのうつわ」が今回コラボレーションしたのは、料理家 [PERSON_NAME]。 [PERSON_NAME]との食卓にまつわる対話の中で印象的だったのが…" at bounding box center [852, 518] width 360 height 112
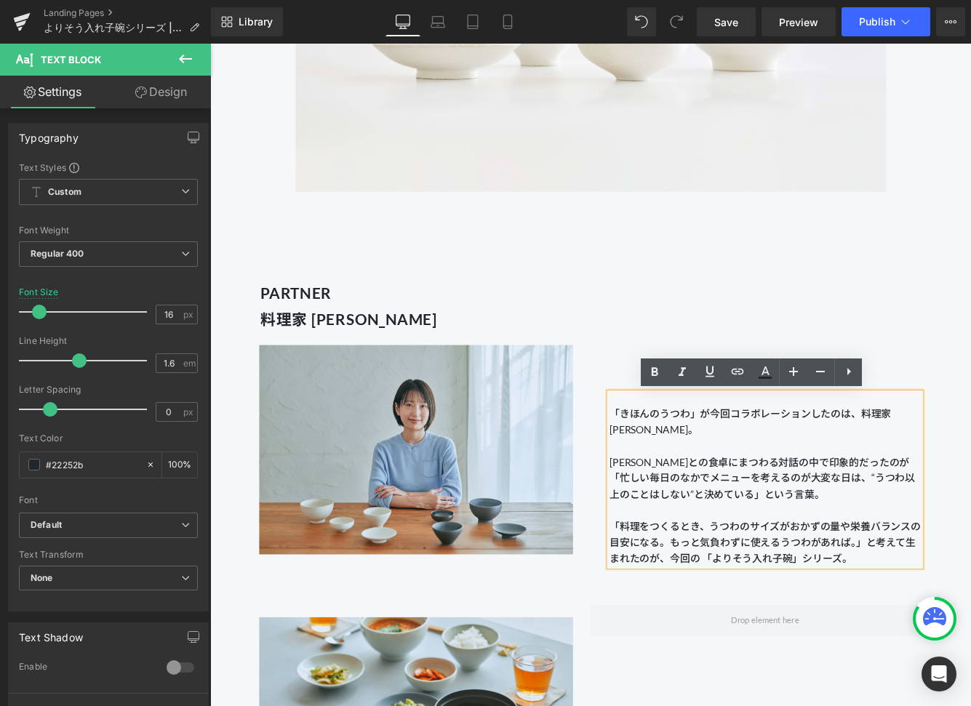
click at [896, 358] on div "「きほんのうつわ」が今回コラボレーションしたのは、料理家 [PERSON_NAME]。 [PERSON_NAME]との食卓にまつわる対話の中で印象的だったのが…" at bounding box center [851, 465] width 403 height 368
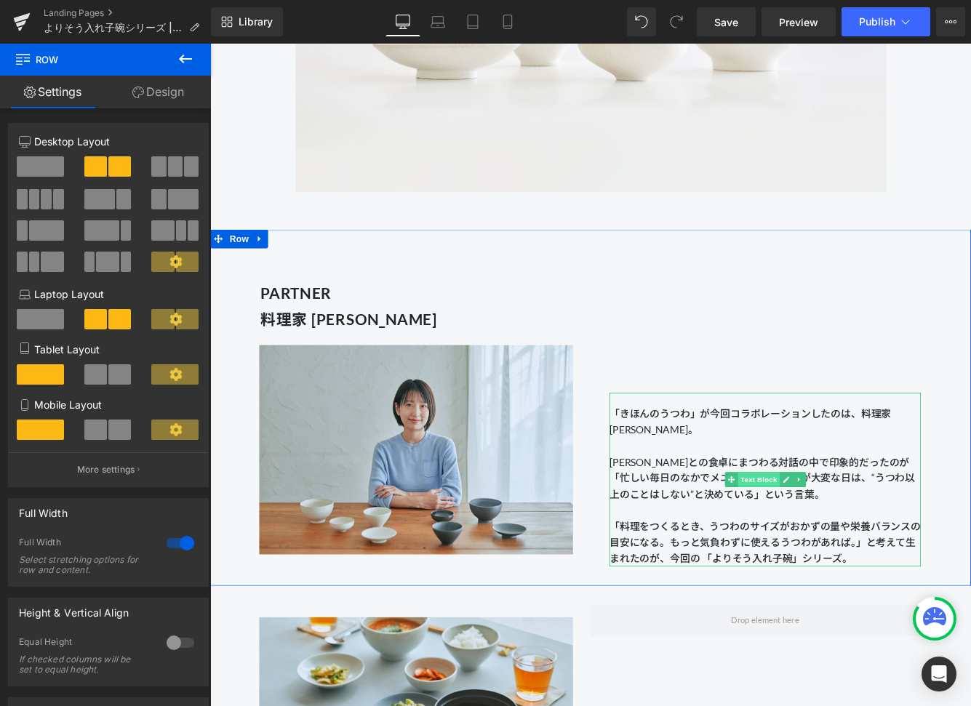
click at [851, 550] on span "Text Block" at bounding box center [844, 547] width 48 height 17
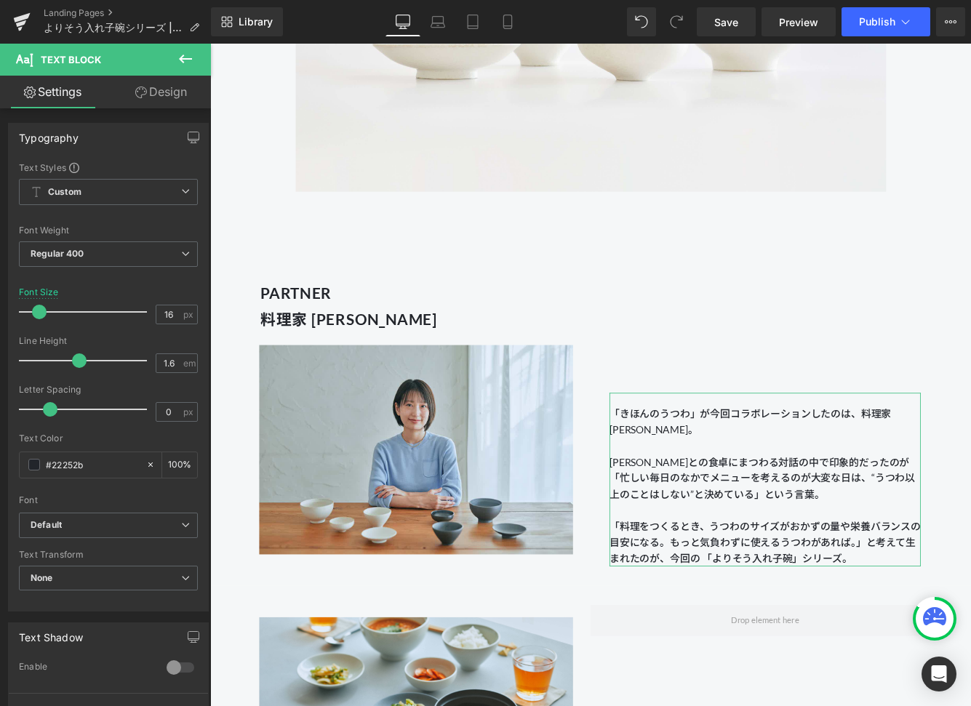
click at [167, 95] on link "Design" at bounding box center [160, 92] width 105 height 33
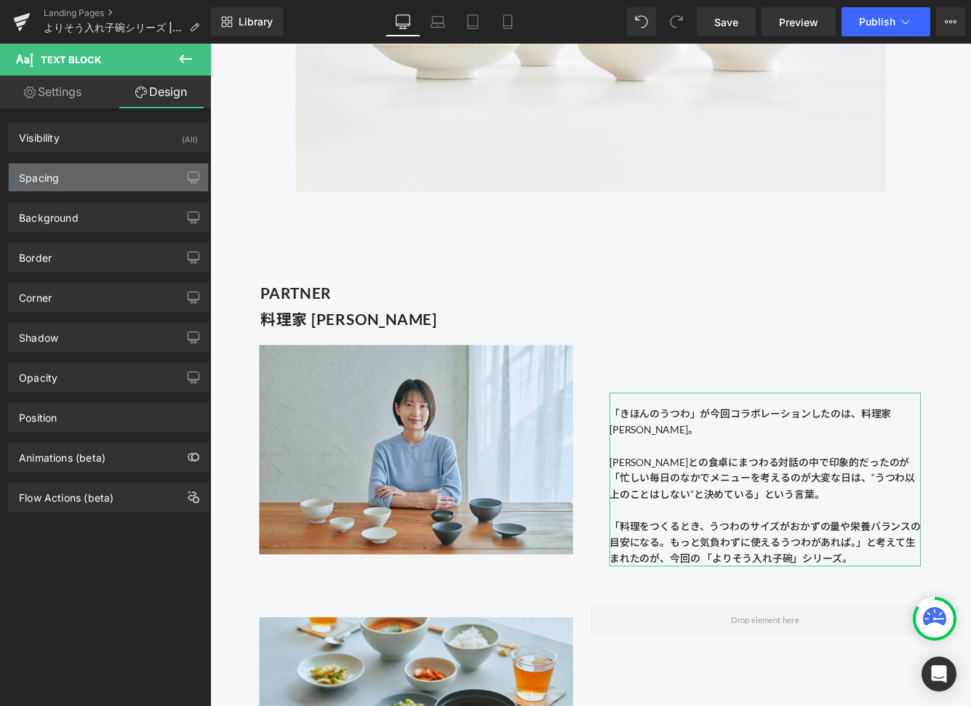
click at [83, 177] on div "Spacing" at bounding box center [108, 178] width 199 height 28
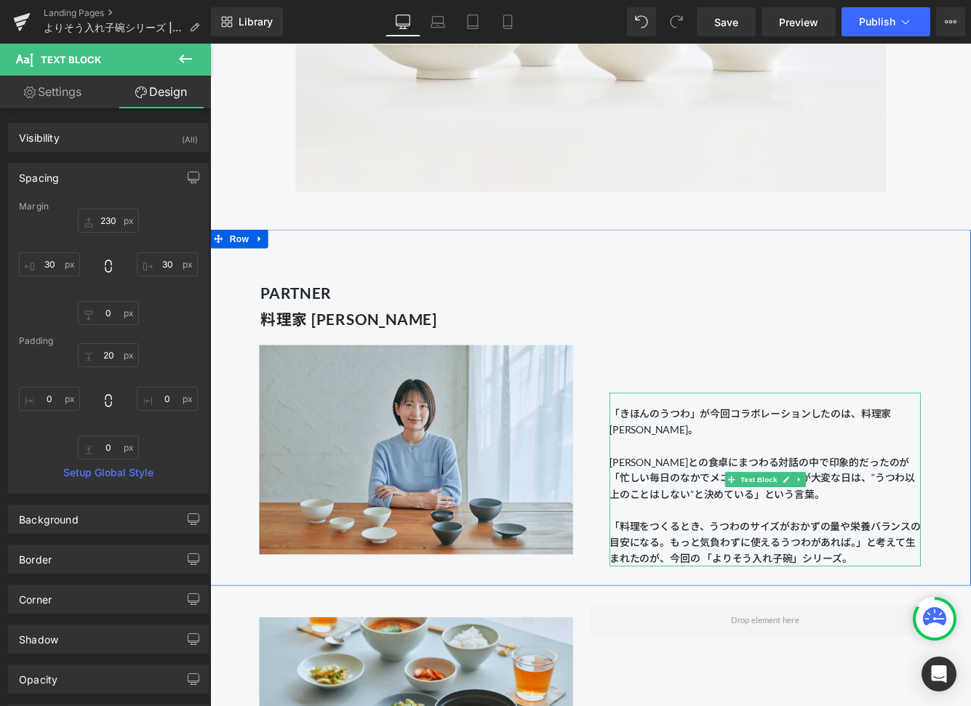
click at [835, 475] on span "「きほんのうつわ」が今回コラボレーションしたのは、料理家 [PERSON_NAME]。 [PERSON_NAME]との食卓にまつわる対話の中で印象的だったのが…" at bounding box center [848, 518] width 353 height 107
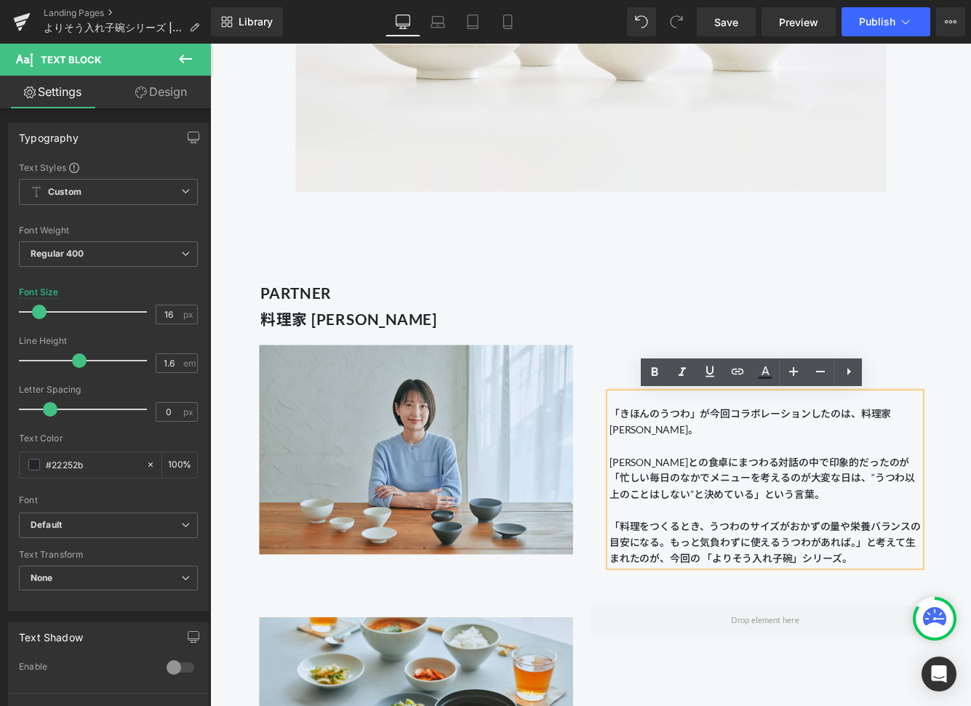
drag, startPoint x: 869, startPoint y: 358, endPoint x: 841, endPoint y: 482, distance: 126.8
click at [869, 358] on div "「きほんのうつわ」が今回コラボレーションしたのは、料理家 [PERSON_NAME]。 [PERSON_NAME]との食卓にまつわる対話の中で印象的だったのが…" at bounding box center [851, 465] width 403 height 368
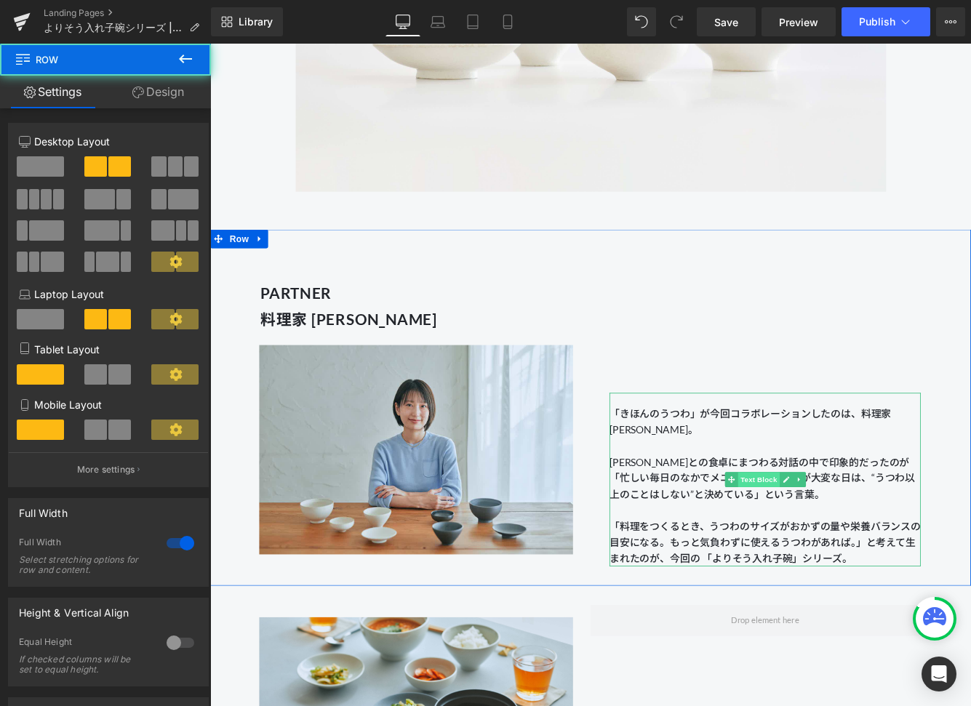
click at [844, 547] on span "Text Block" at bounding box center [844, 547] width 48 height 17
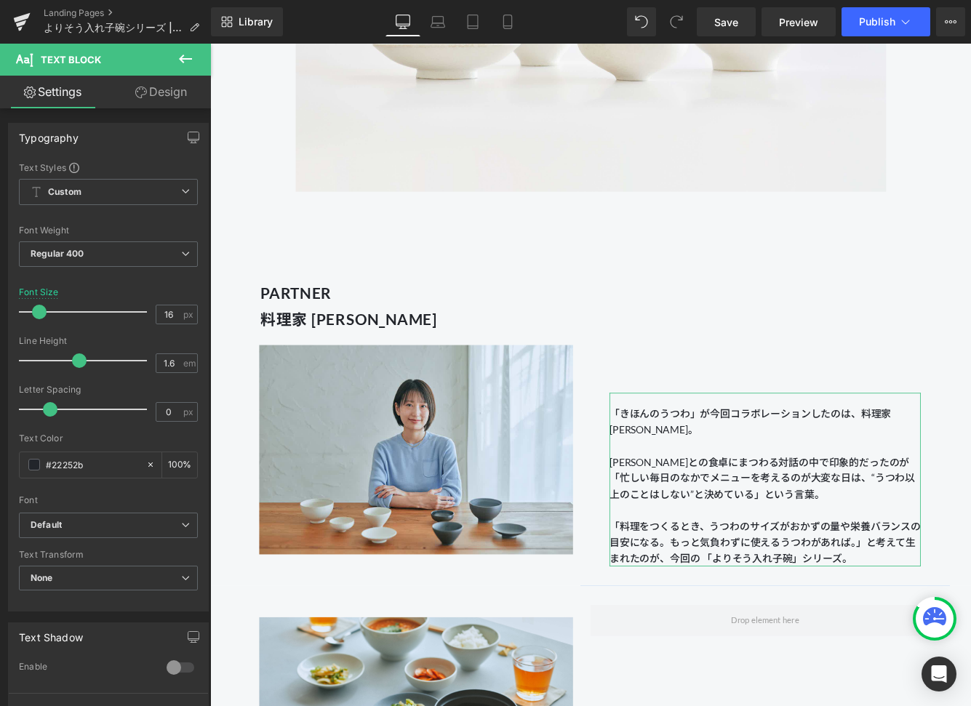
click at [160, 97] on link "Design" at bounding box center [160, 92] width 105 height 33
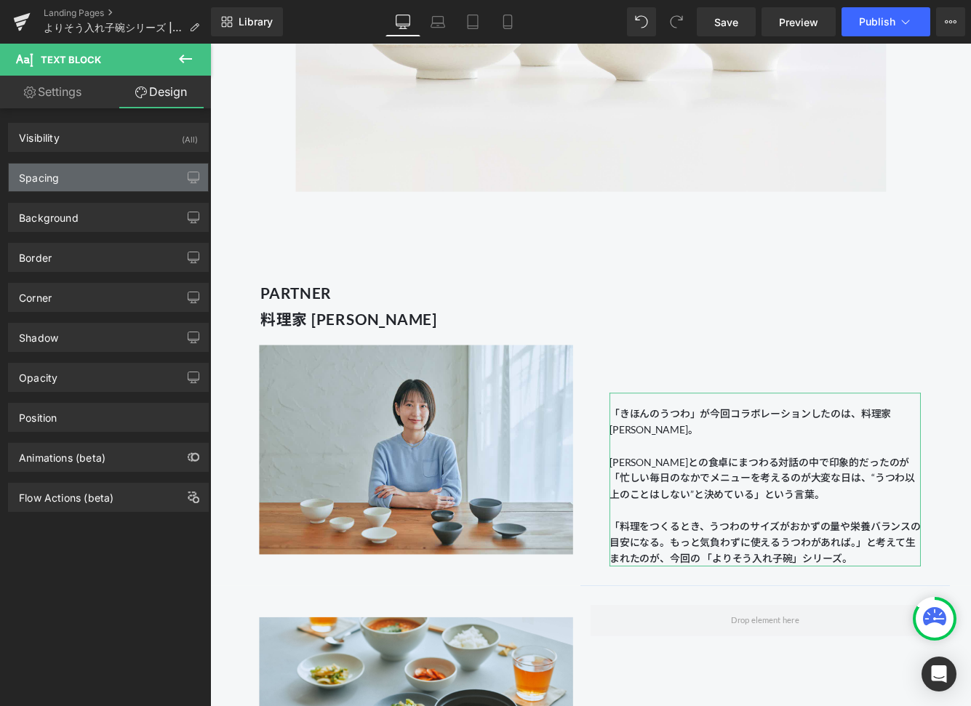
click at [71, 188] on div "Spacing" at bounding box center [108, 178] width 199 height 28
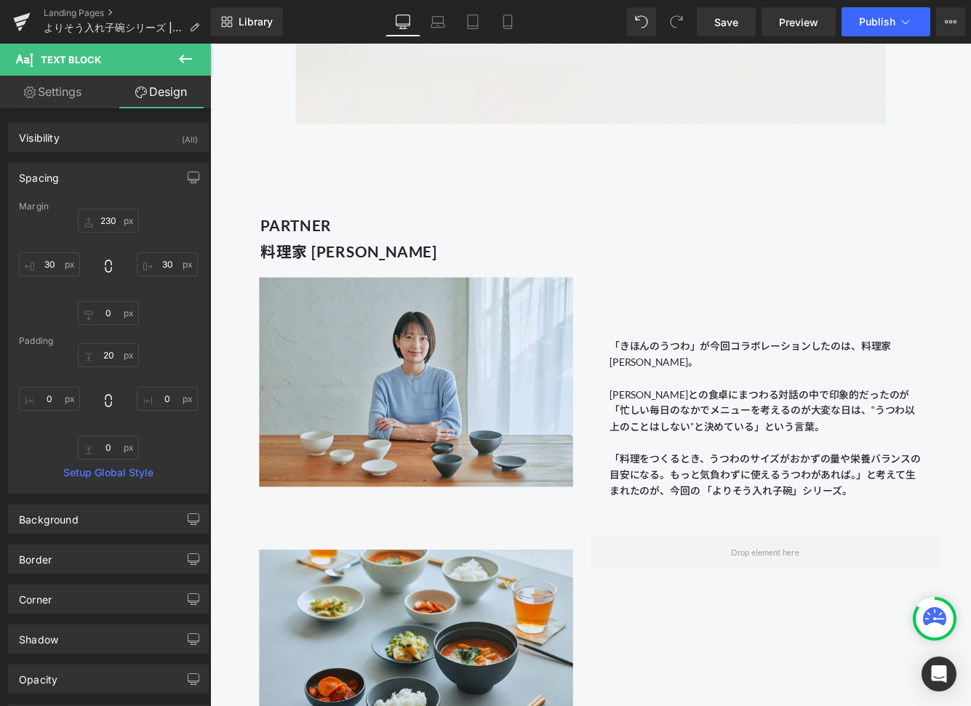
scroll to position [1360, 0]
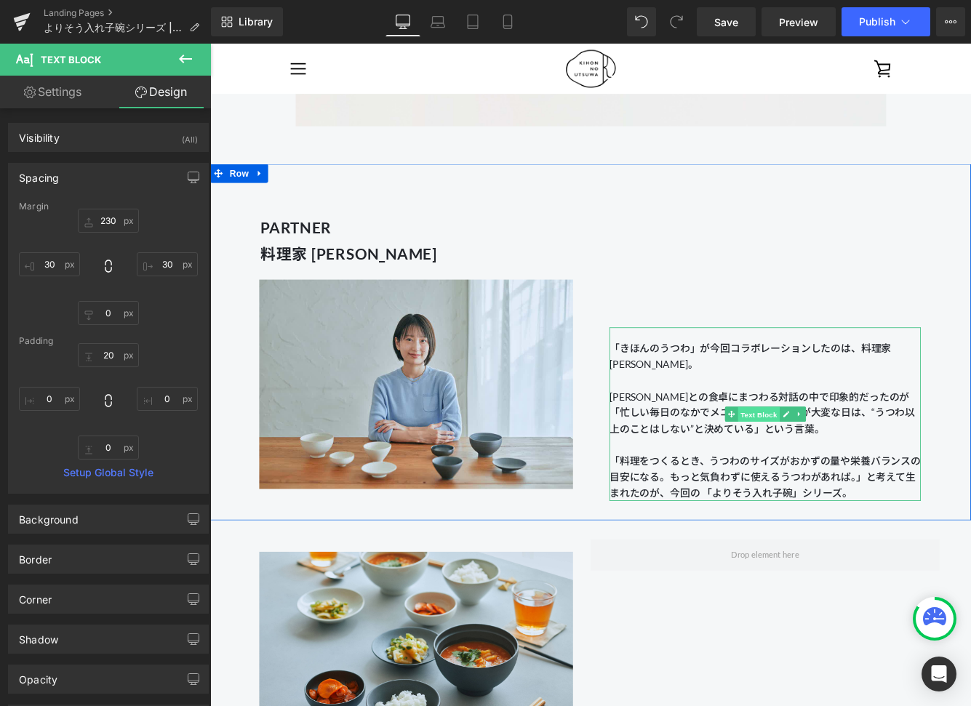
click at [840, 475] on span "Text Block" at bounding box center [844, 472] width 48 height 17
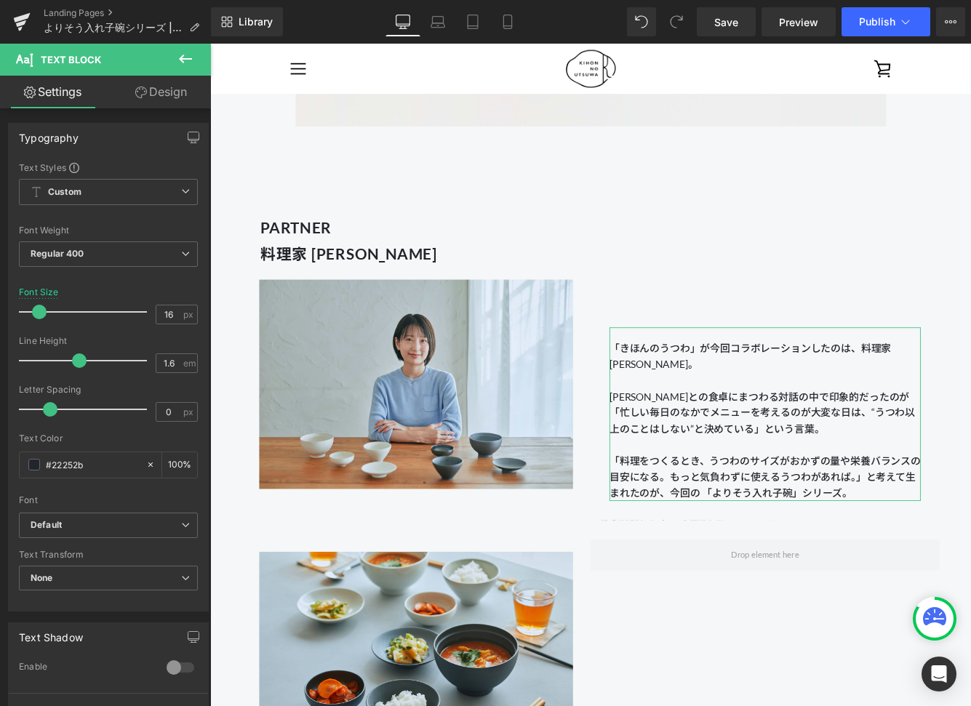
click at [163, 103] on link "Design" at bounding box center [160, 92] width 105 height 33
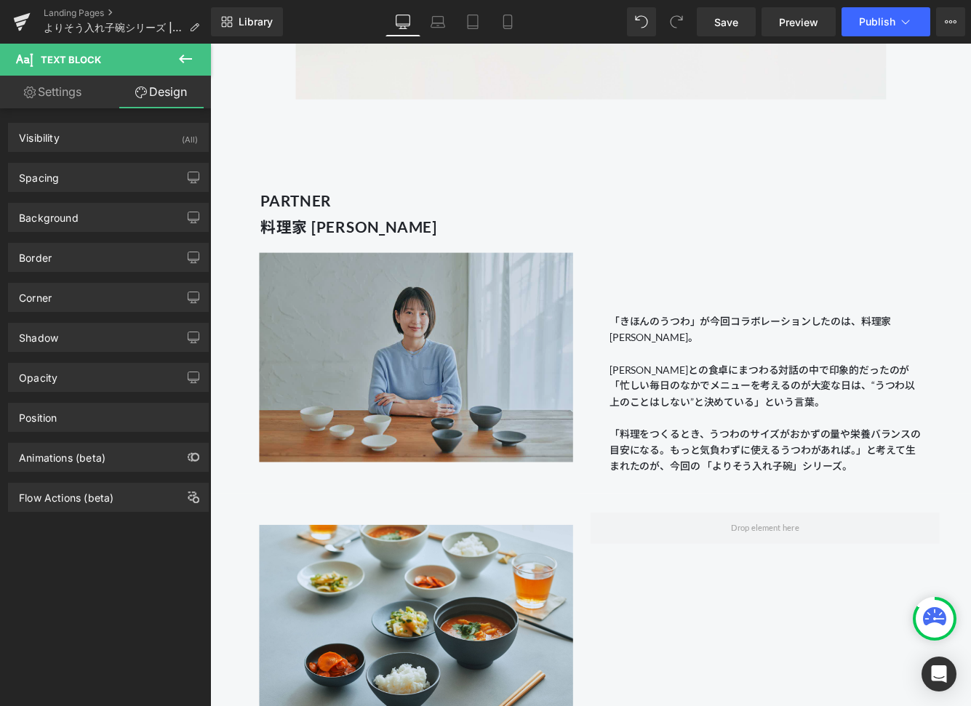
scroll to position [1421, 0]
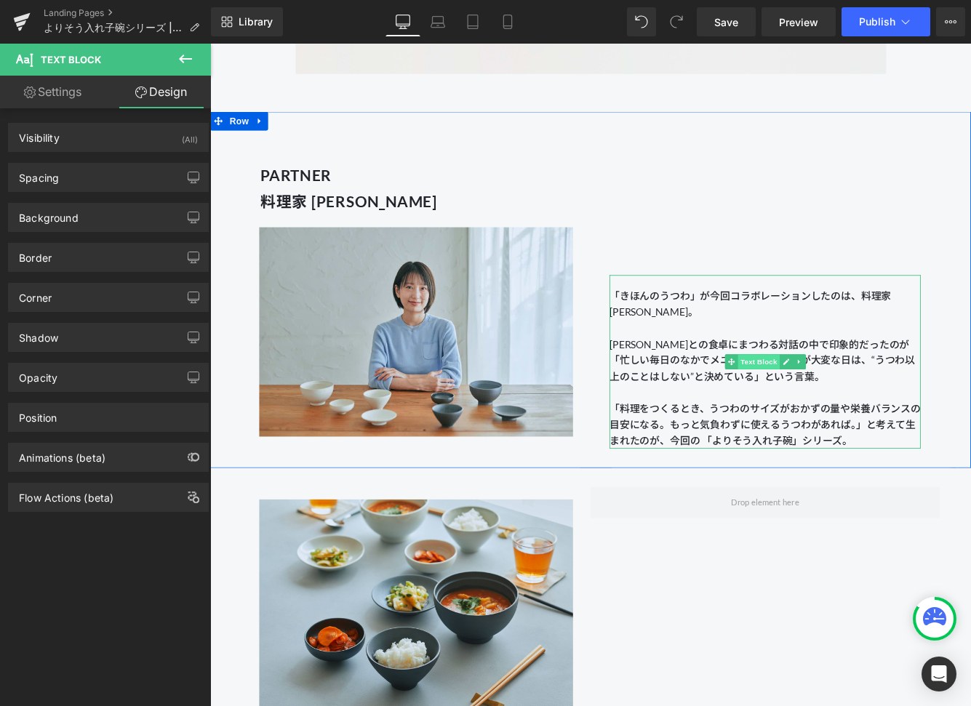
click at [852, 411] on span "Text Block" at bounding box center [844, 411] width 48 height 17
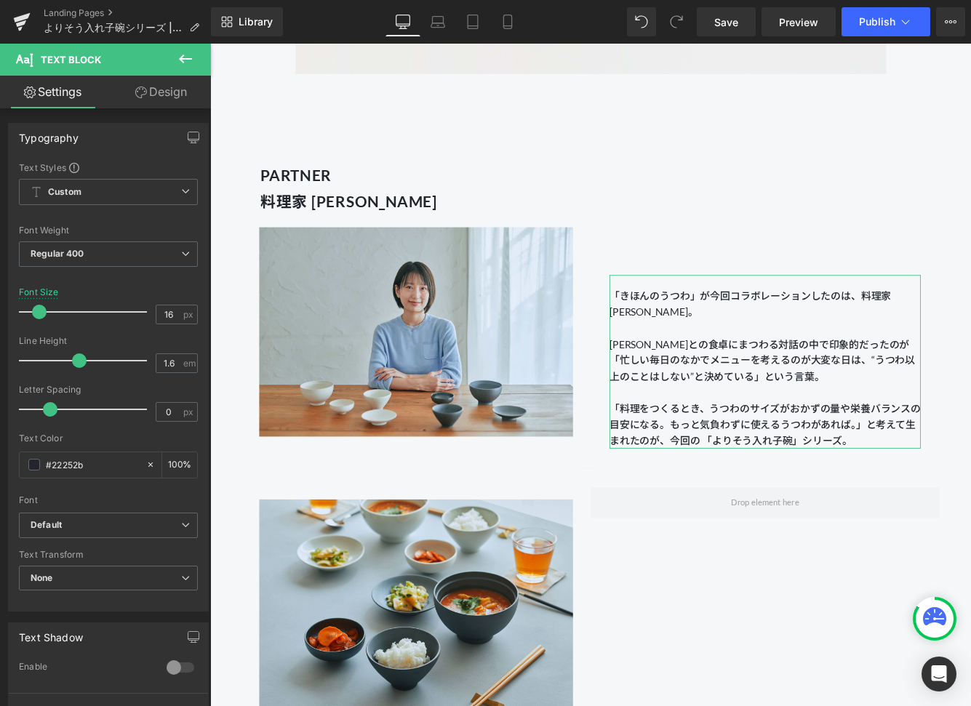
click at [156, 103] on link "Design" at bounding box center [160, 92] width 105 height 33
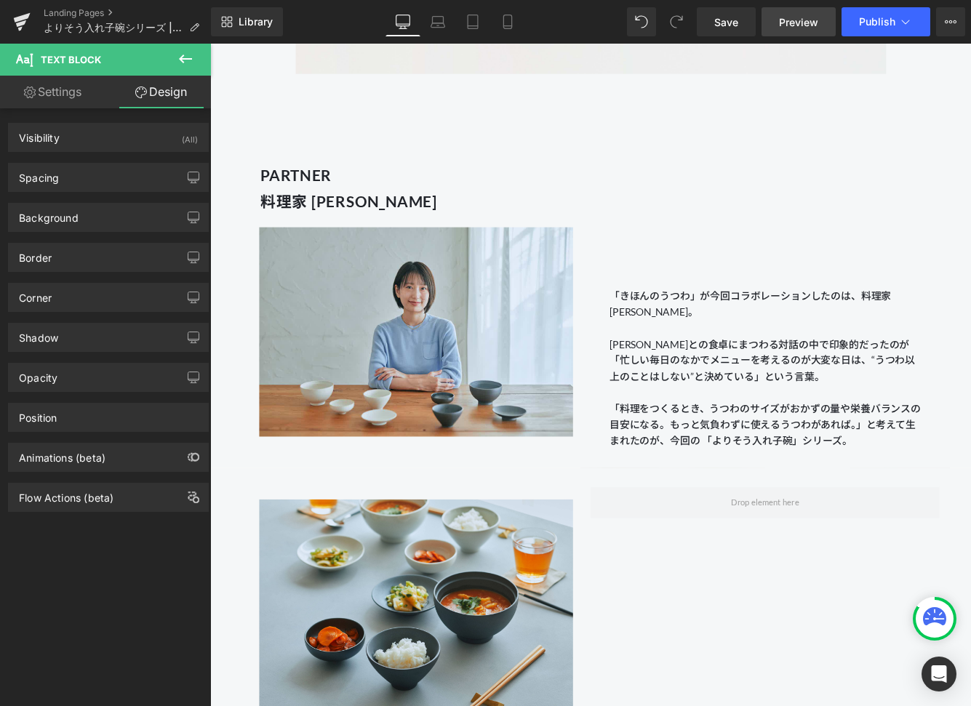
click at [821, 29] on link "Preview" at bounding box center [798, 21] width 74 height 29
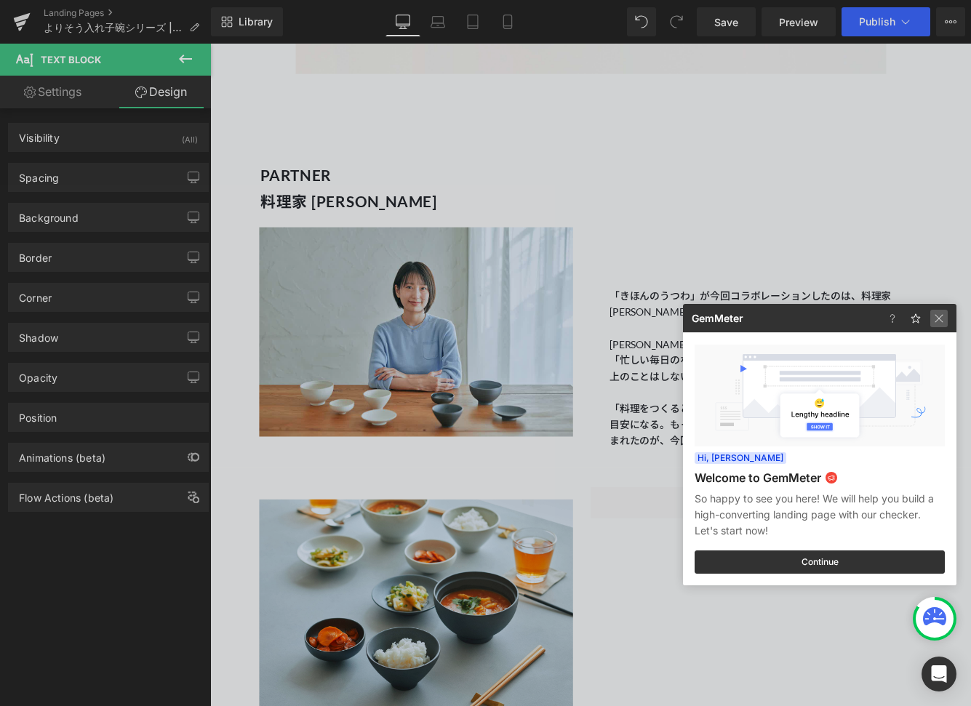
click at [934, 318] on img at bounding box center [938, 318] width 17 height 17
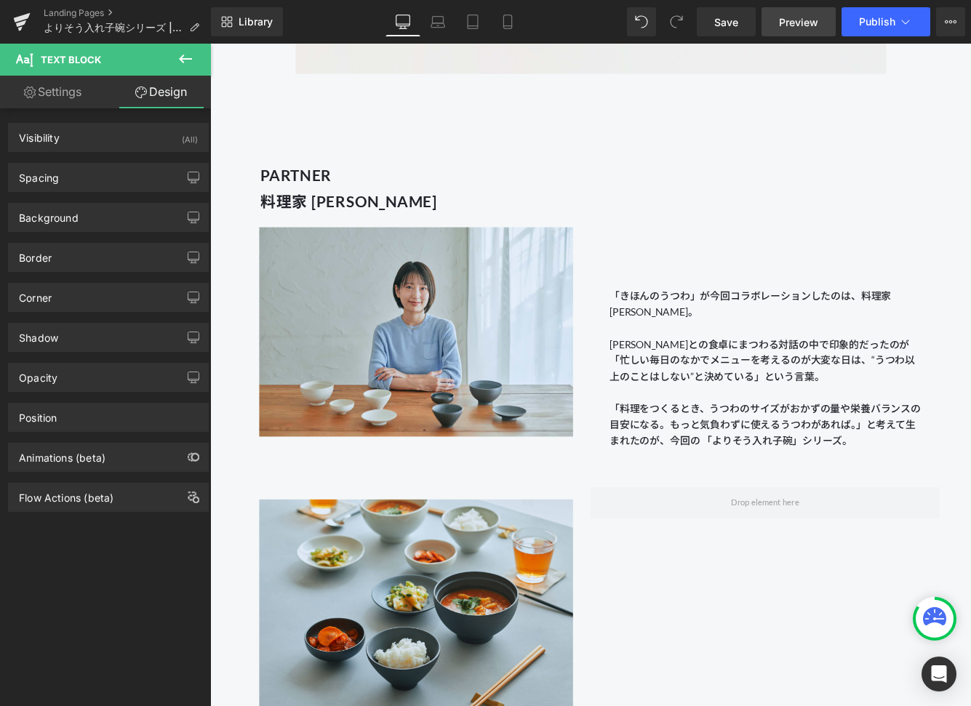
click at [785, 17] on span "Preview" at bounding box center [798, 22] width 39 height 15
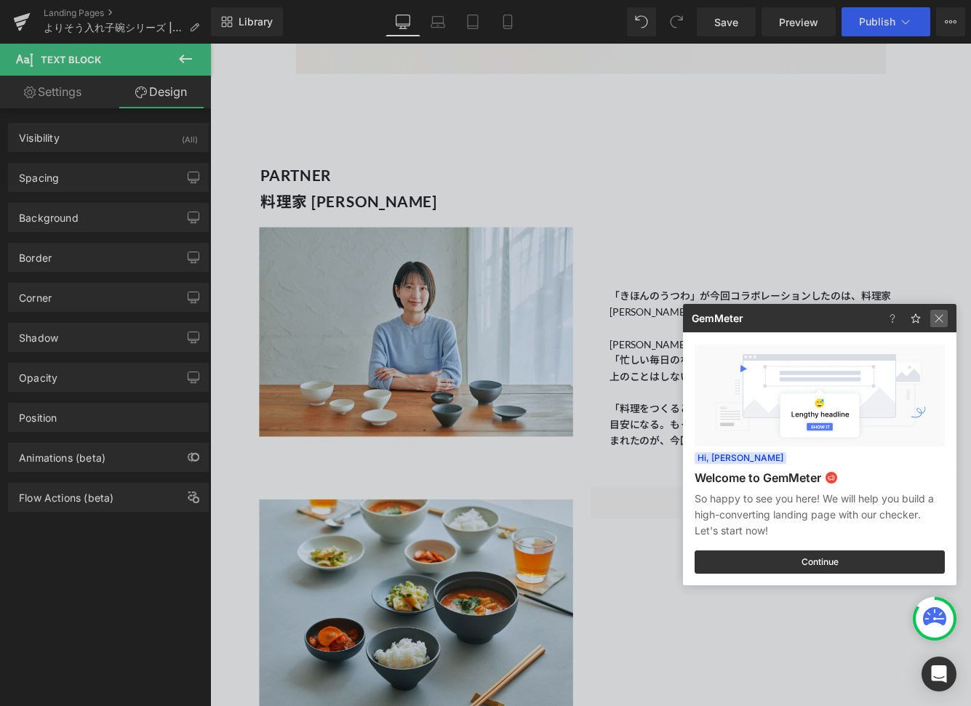
click at [936, 321] on img at bounding box center [938, 318] width 17 height 17
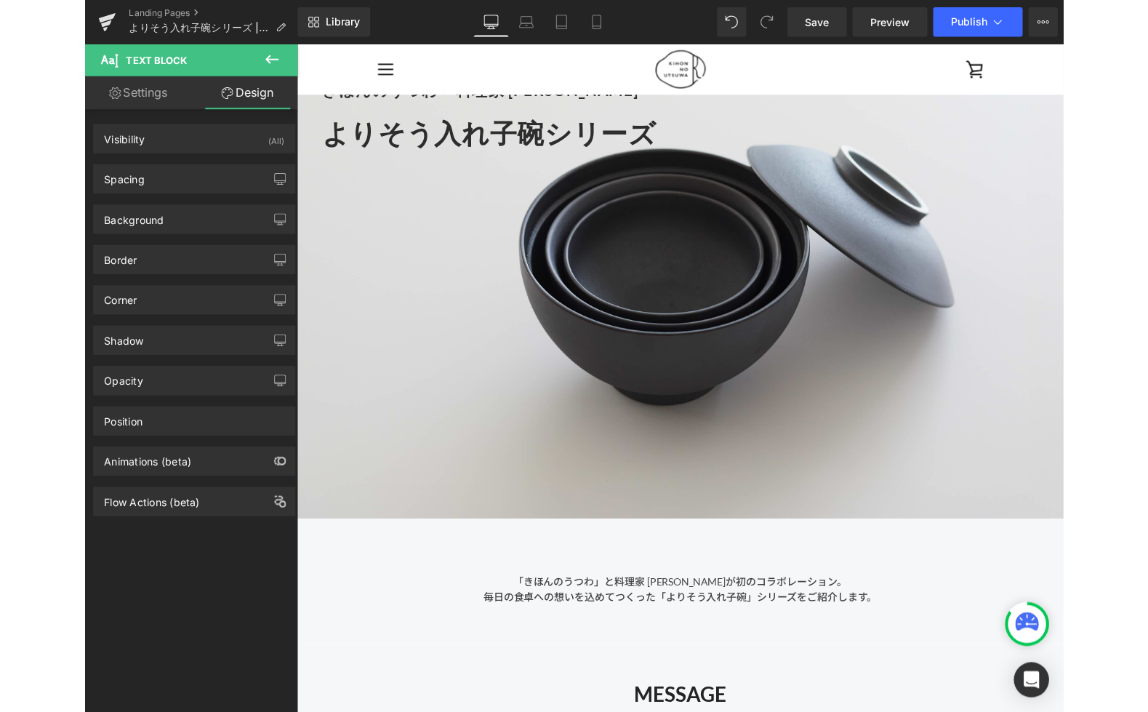
scroll to position [0, 0]
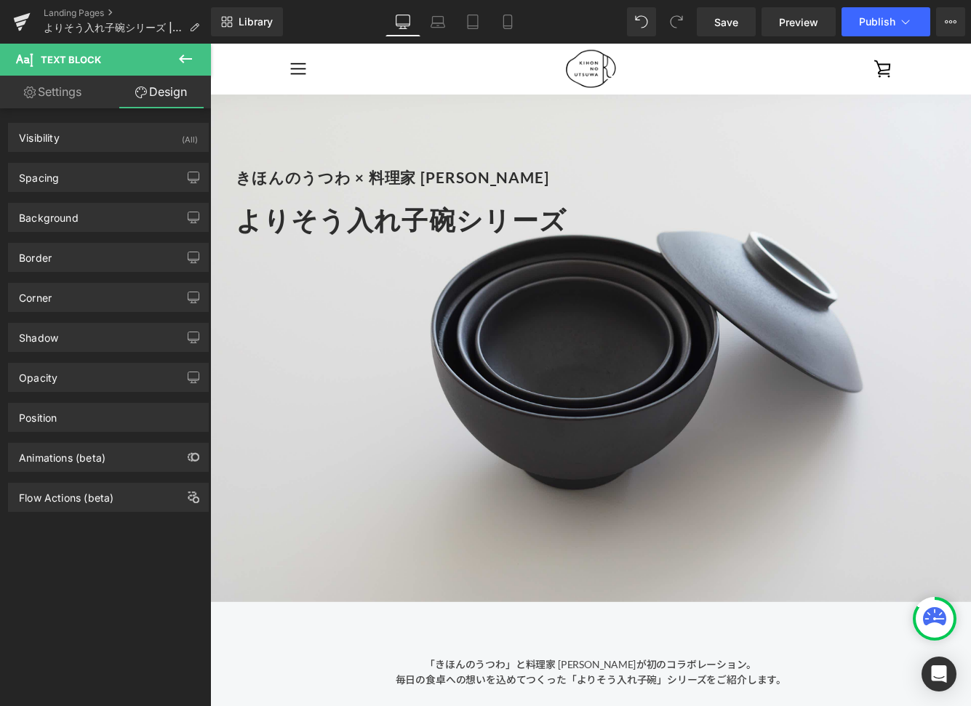
click at [585, 465] on div "きほんのうつわ × 料理家 [PERSON_NAME] Heading よりそう入れ子碗シリーズ Heading" at bounding box center [650, 396] width 880 height 587
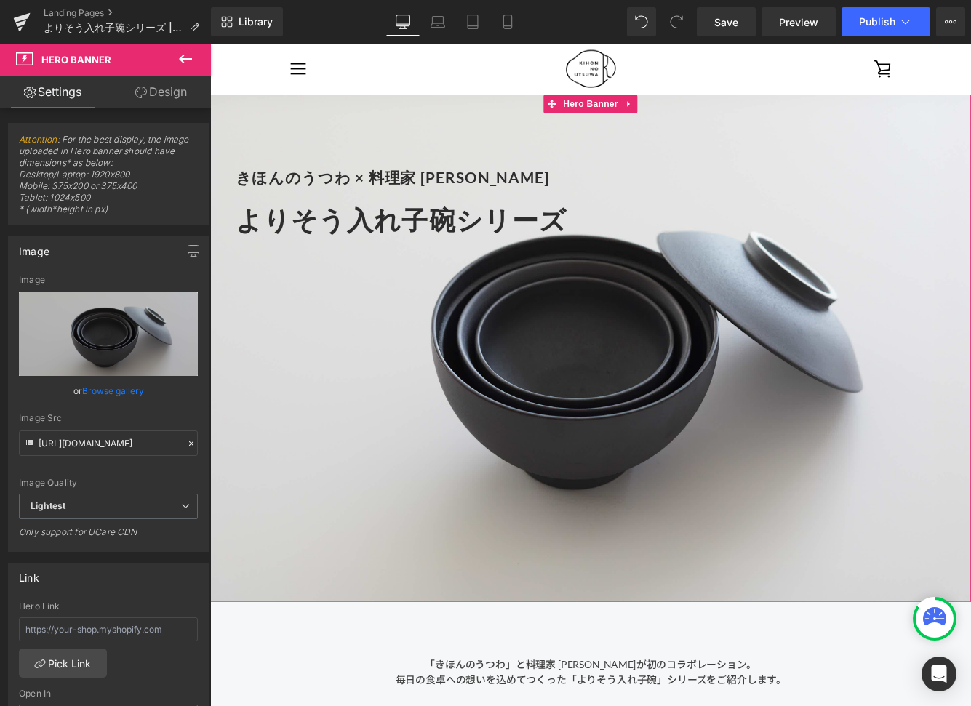
click at [163, 105] on link "Design" at bounding box center [160, 92] width 105 height 33
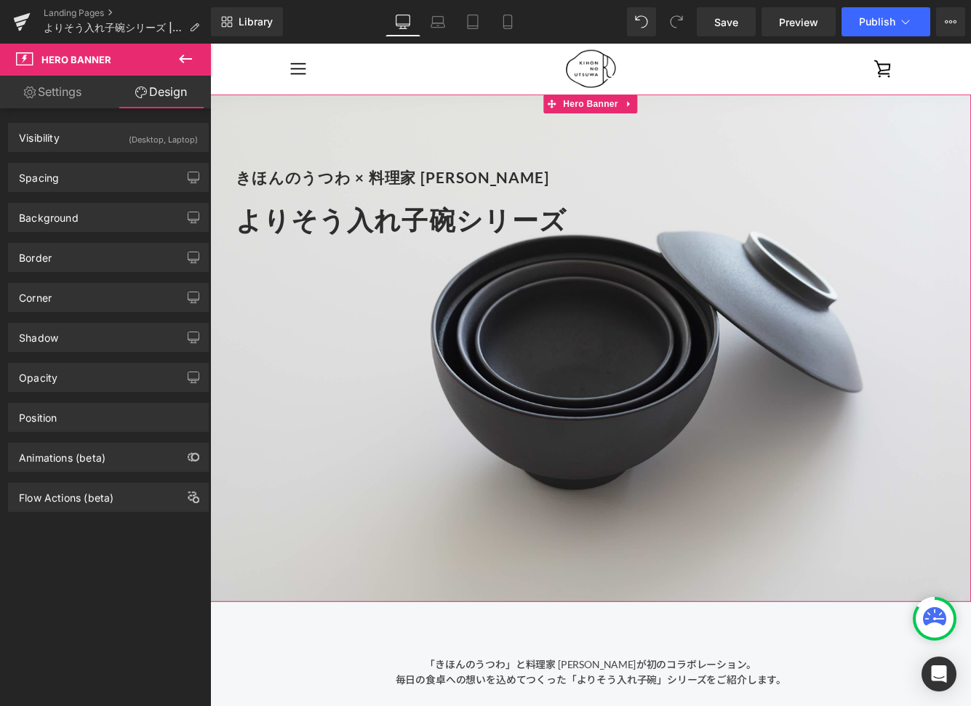
click at [618, 517] on div "きほんのうつわ × 料理家 [PERSON_NAME] Heading よりそう入れ子碗シリーズ Heading" at bounding box center [650, 396] width 880 height 587
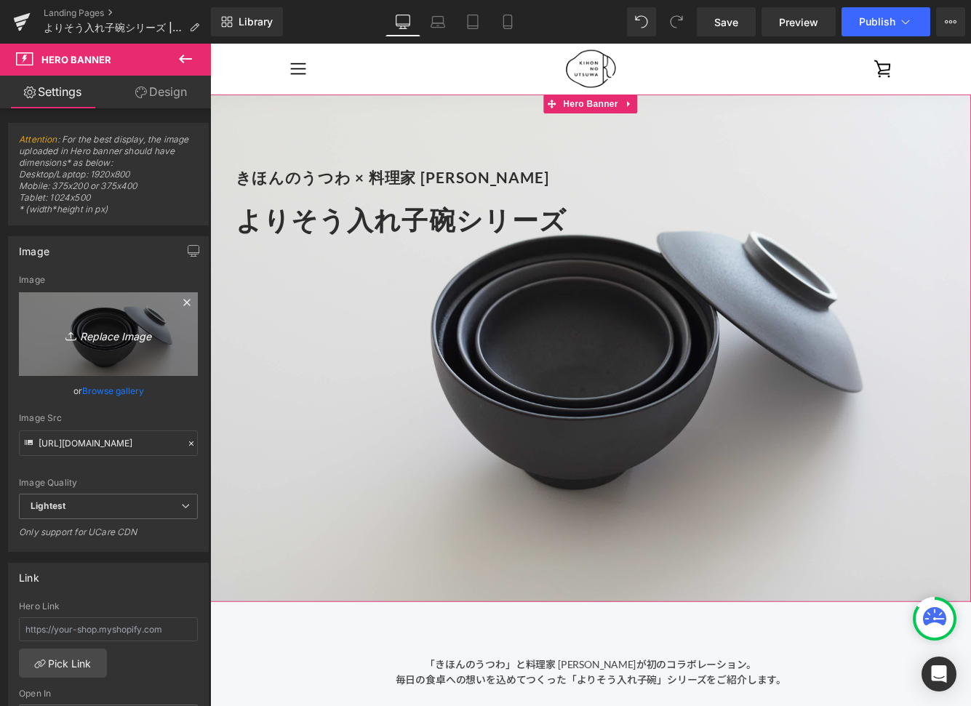
click at [69, 334] on icon at bounding box center [71, 333] width 4 height 2
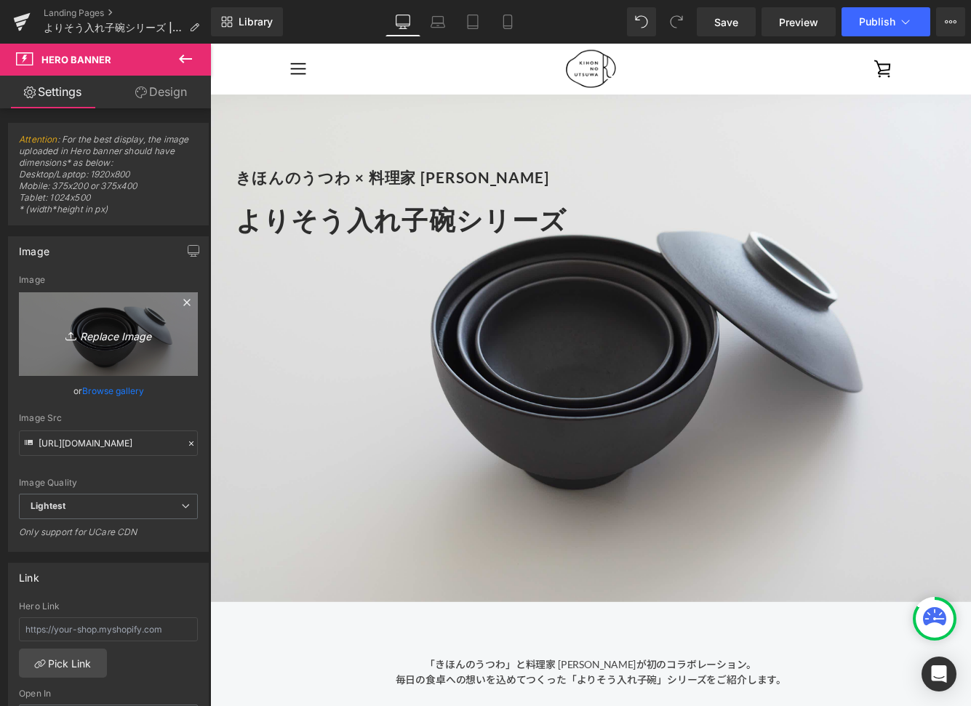
type input "C:\fakepath\250806_きほんのうつわ45226.jpg"
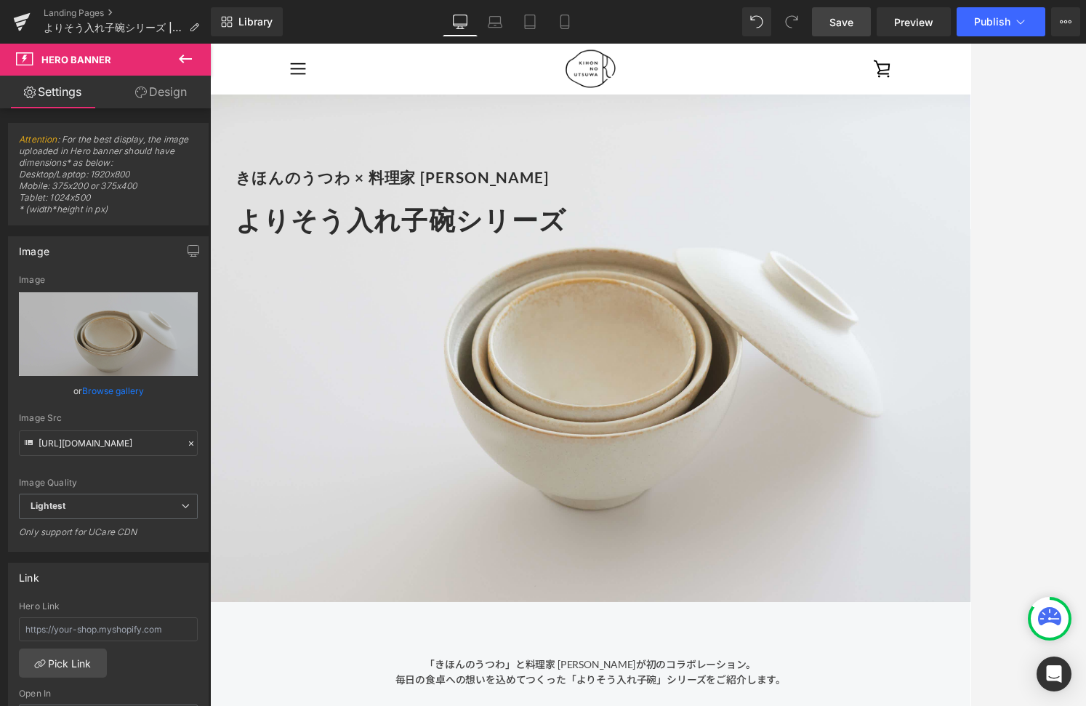
click at [835, 25] on span "Save" at bounding box center [841, 22] width 24 height 15
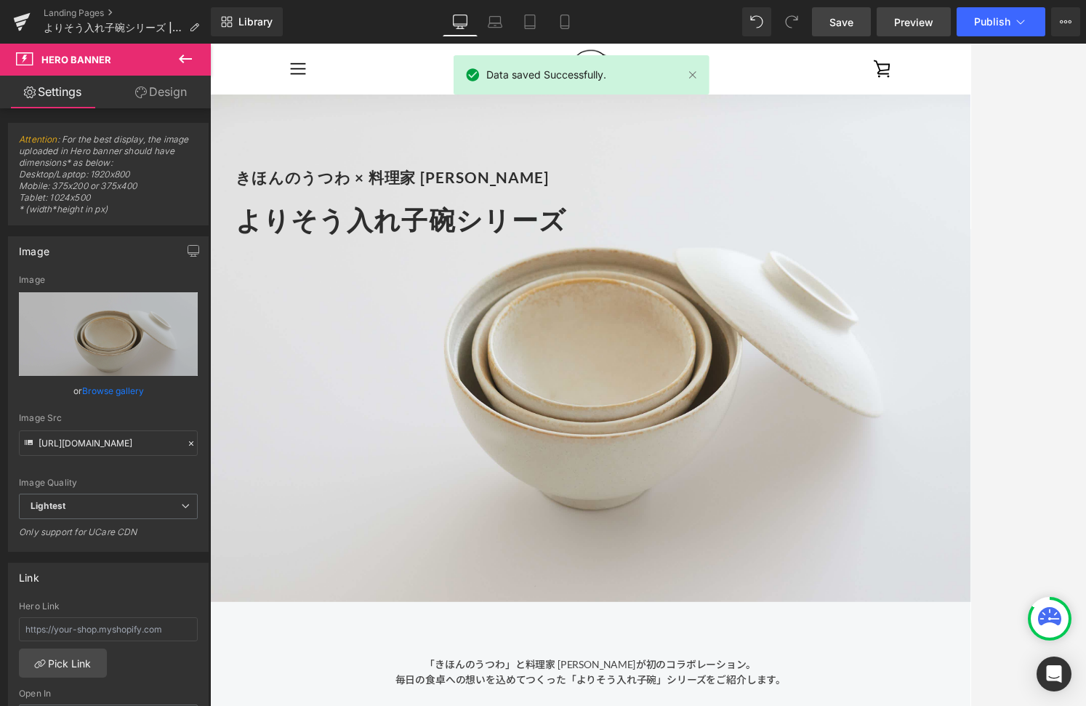
click at [904, 28] on span "Preview" at bounding box center [913, 22] width 39 height 15
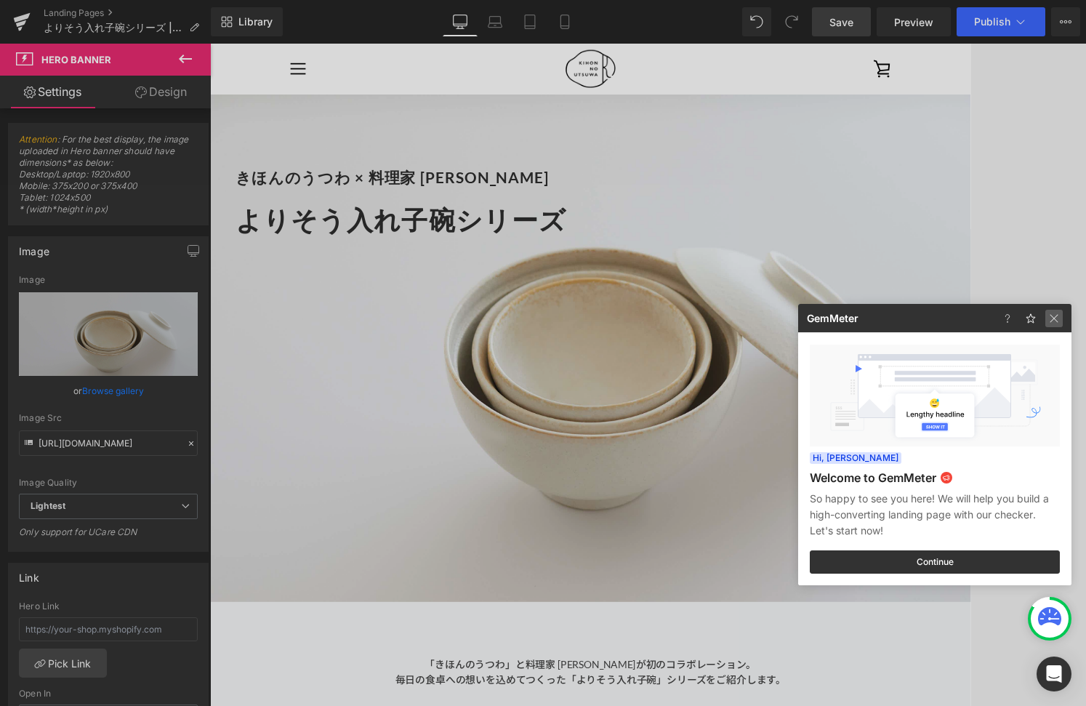
click at [970, 316] on img at bounding box center [1053, 318] width 17 height 17
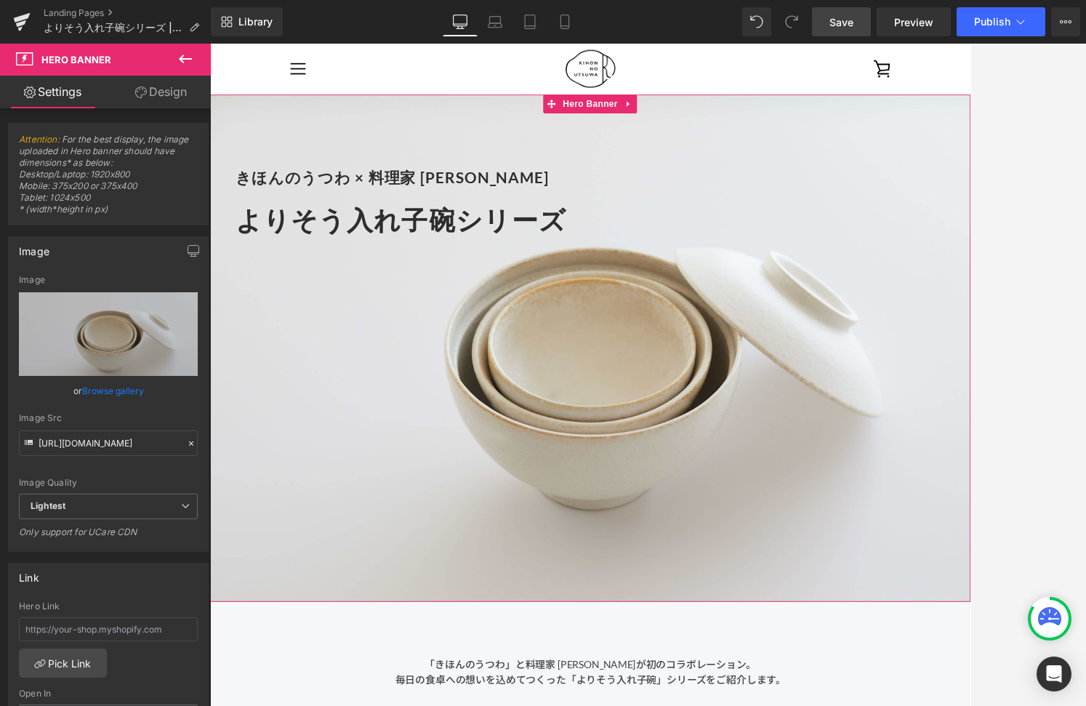
click at [733, 482] on div "きほんのうつわ × 料理家 [PERSON_NAME] Heading よりそう入れ子碗シリーズ Heading" at bounding box center [650, 396] width 880 height 587
